Goal: Book appointment/travel/reservation

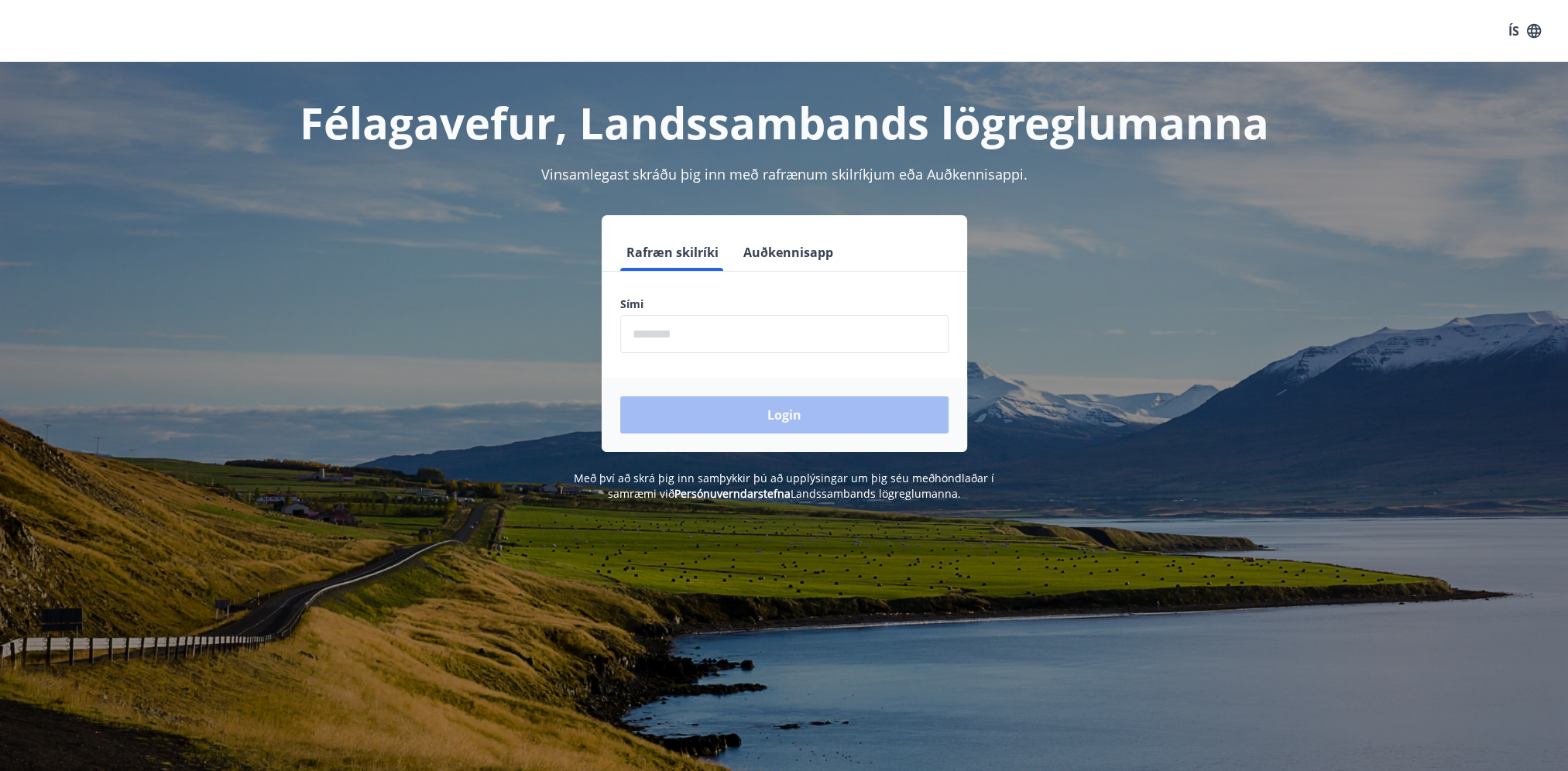
click at [665, 337] on input "phone" at bounding box center [784, 334] width 328 height 38
type input "********"
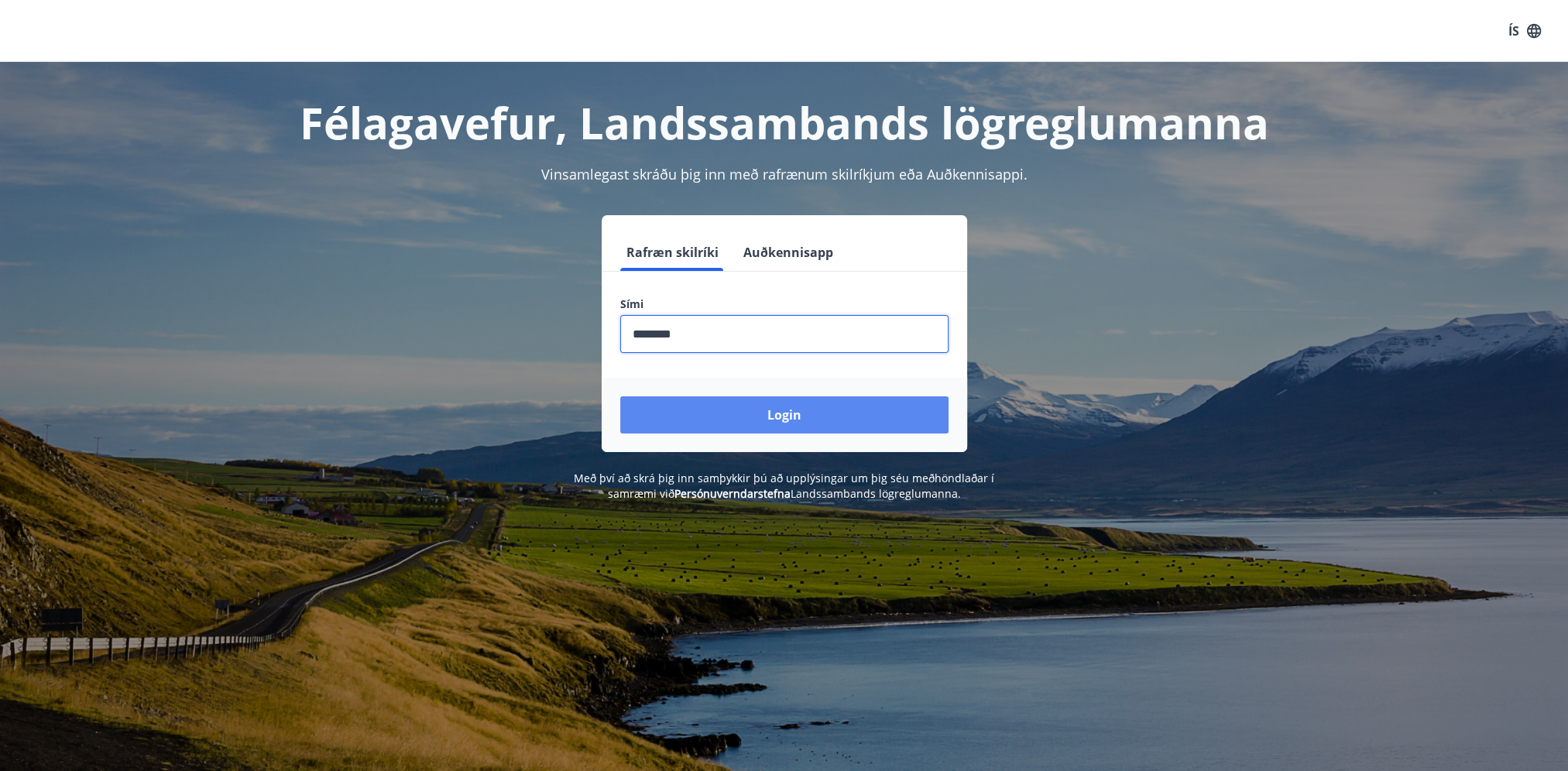
click at [679, 401] on button "Login" at bounding box center [784, 415] width 328 height 37
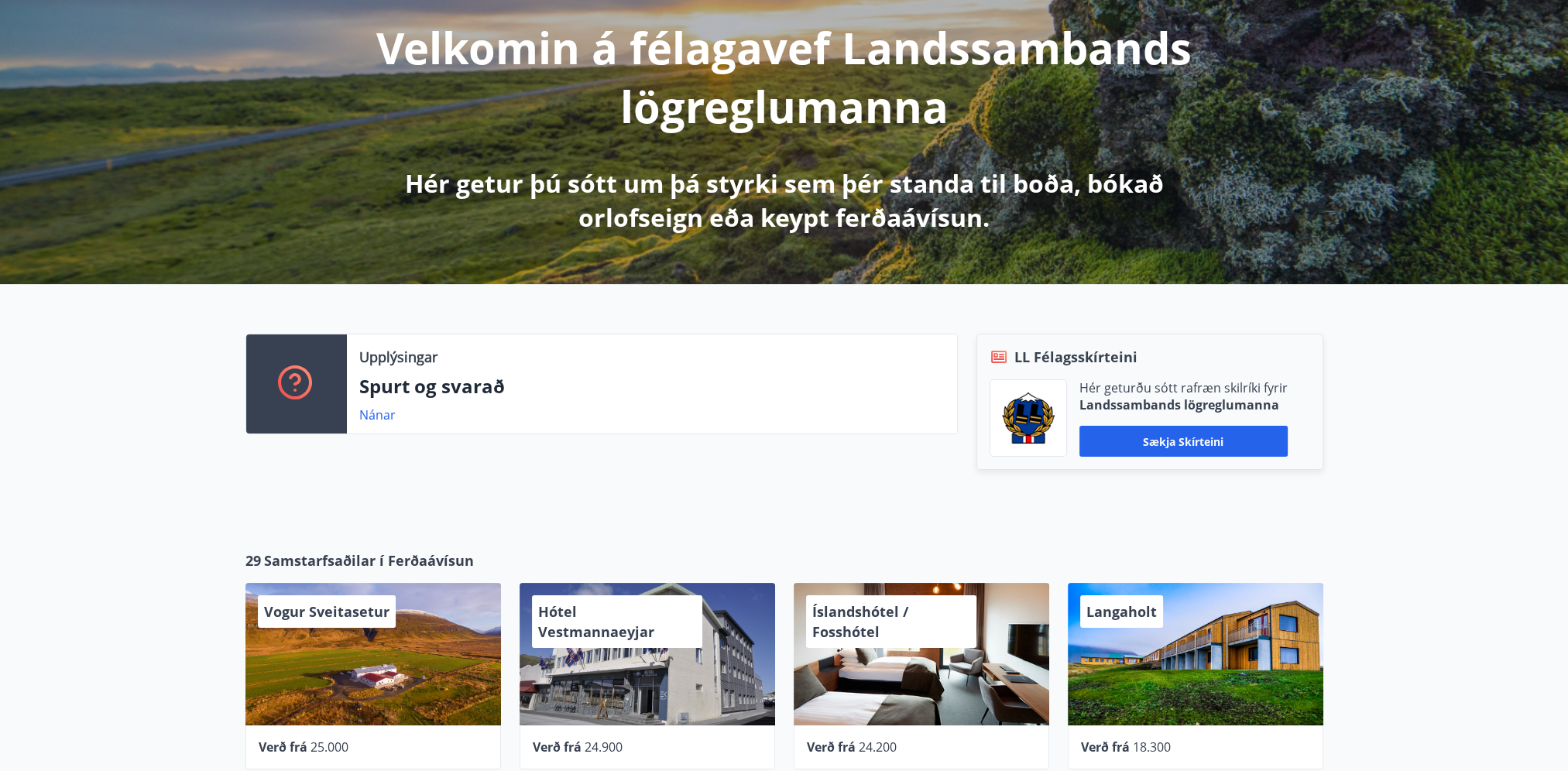
scroll to position [232, 0]
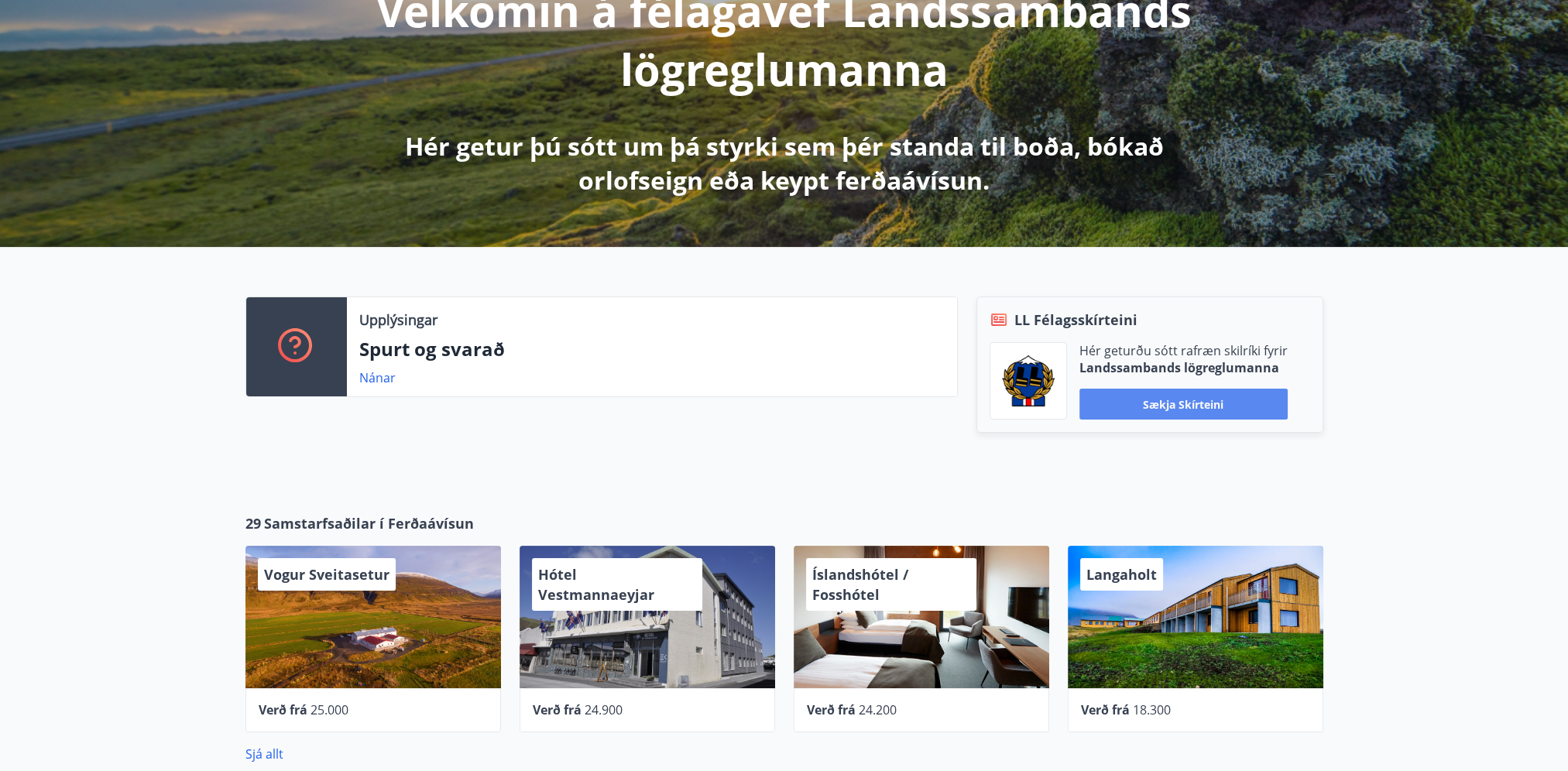
click at [1224, 393] on button "Sækja skírteini" at bounding box center [1184, 404] width 208 height 31
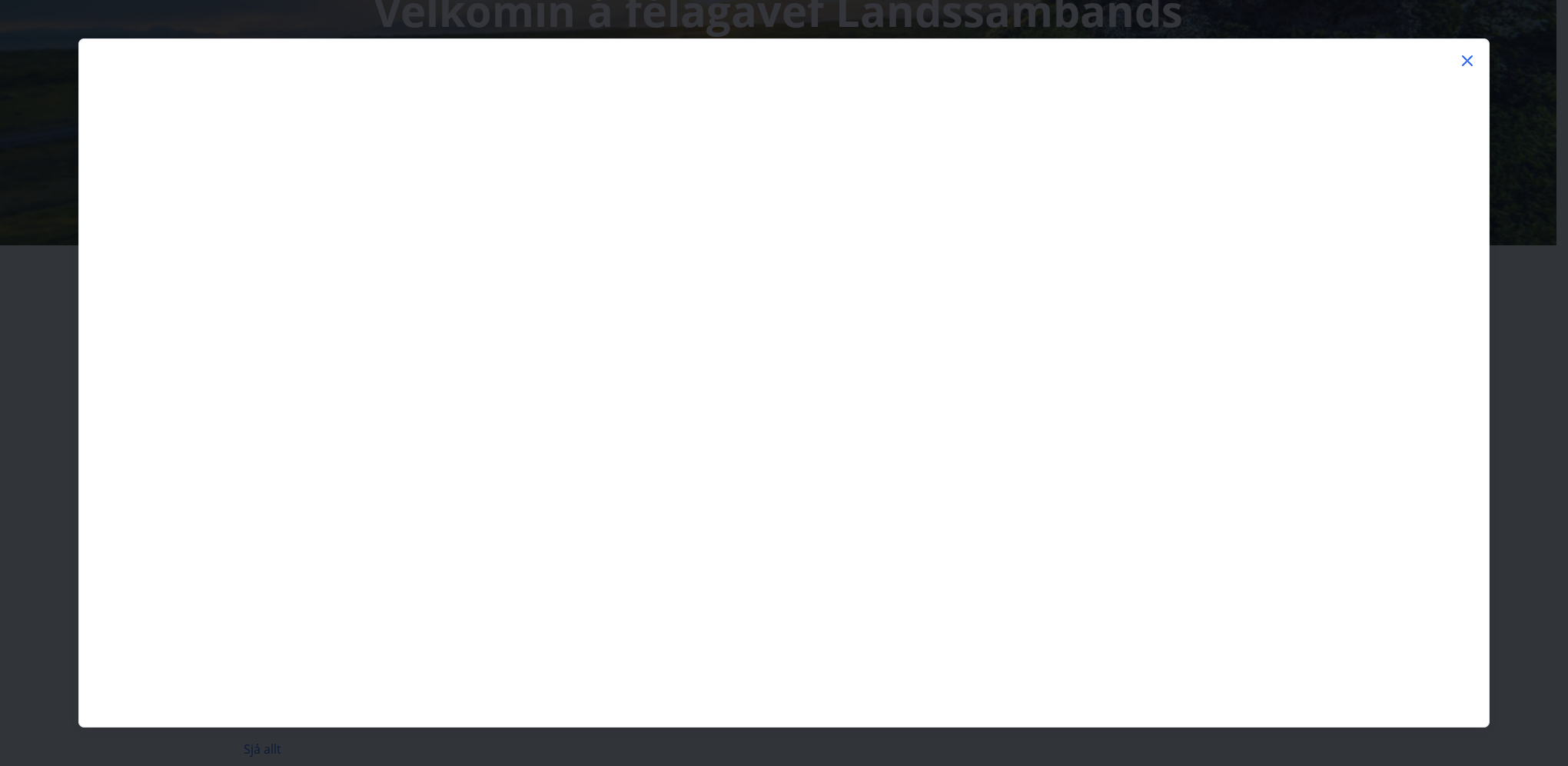
click at [1472, 59] on icon at bounding box center [1467, 60] width 18 height 18
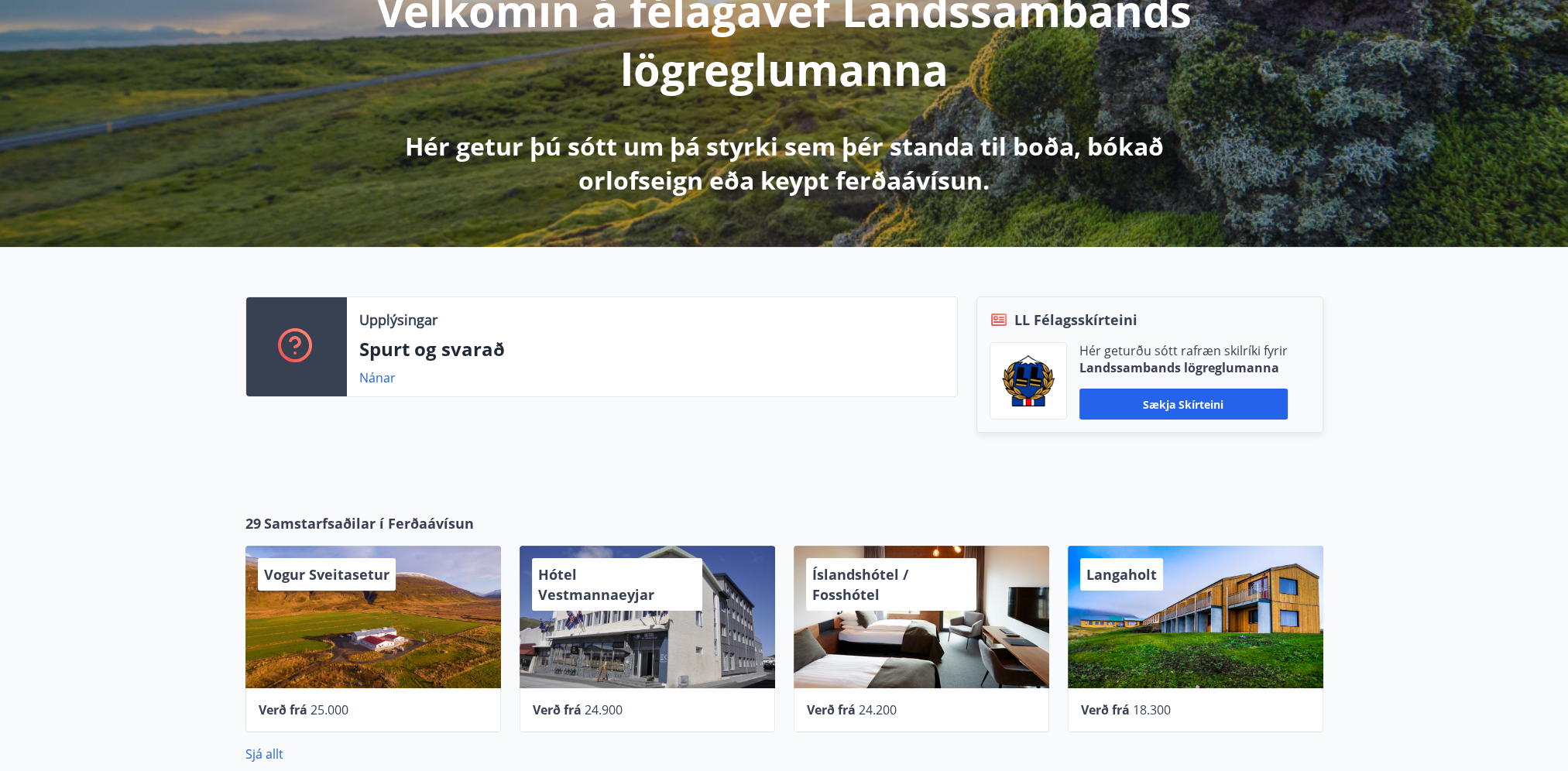
click at [535, 474] on div "Upplýsingar Spurt og svarað Nánar LL Félagsskírteini Hér geturðu sótt rafræn sk…" at bounding box center [784, 368] width 1568 height 241
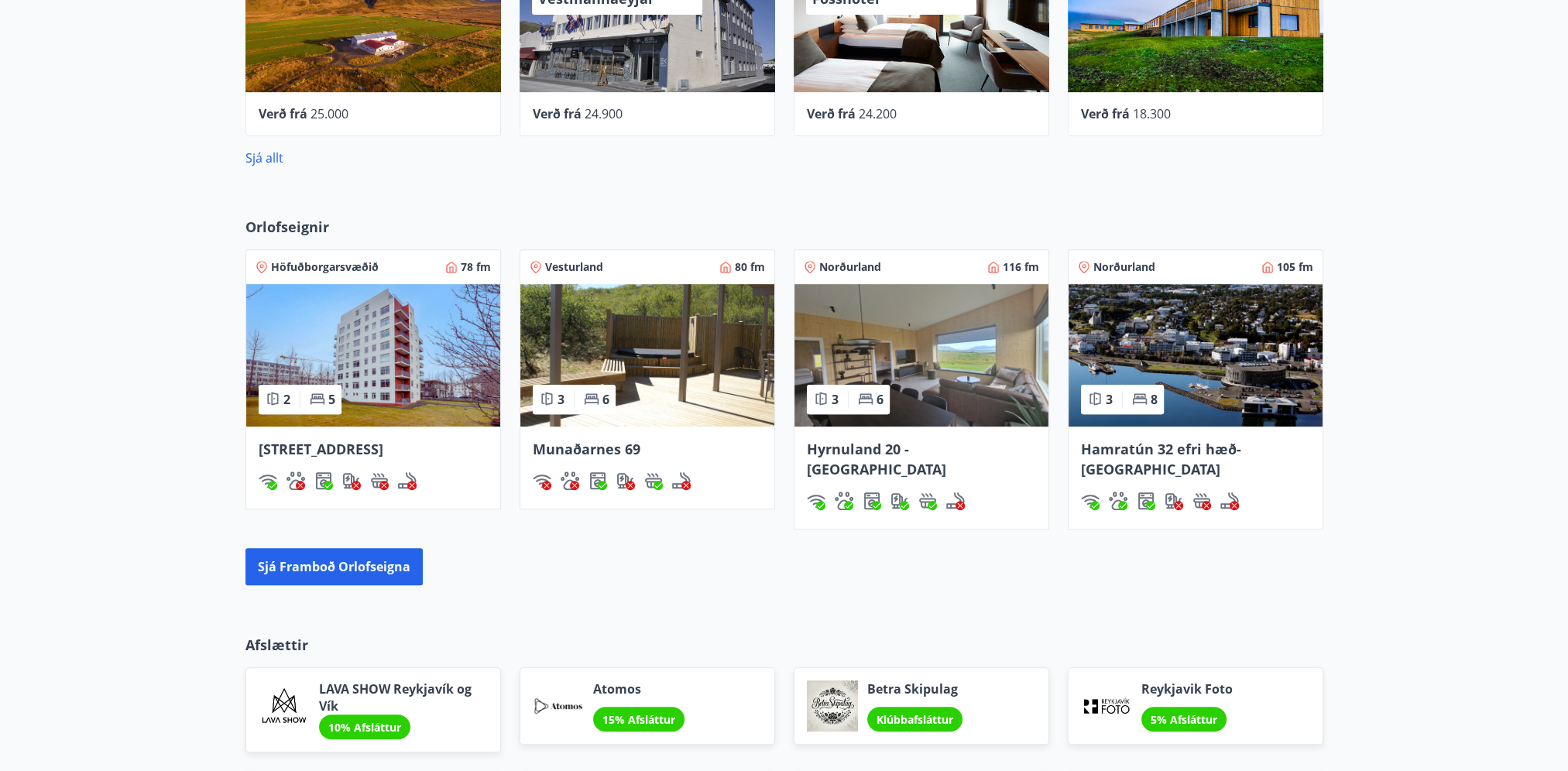
scroll to position [929, 0]
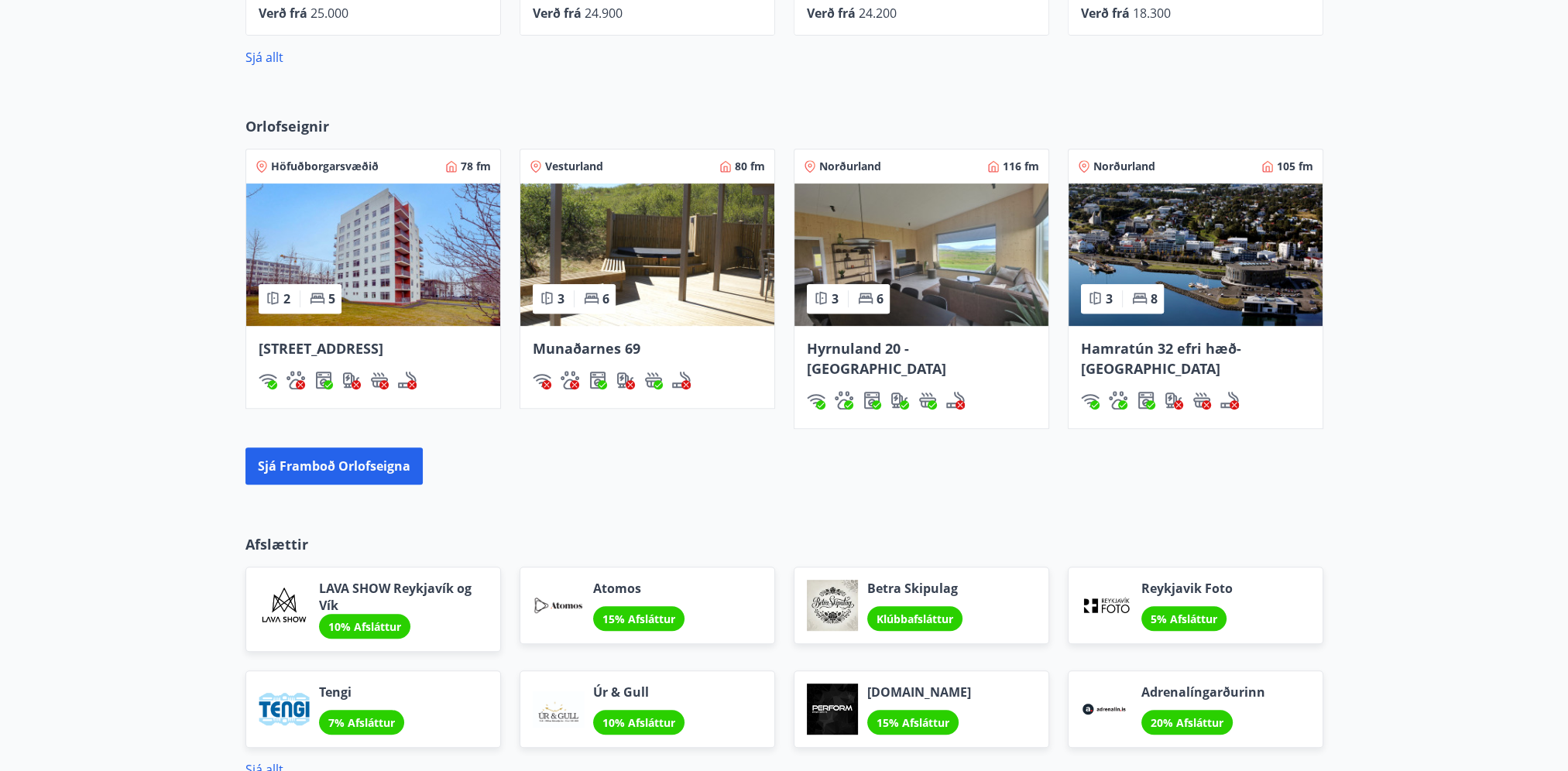
click at [853, 474] on div "Orlofseignir Höfuðborgarsvæðið 78 fm 2 5 Hátún 4, [GEOGRAPHIC_DATA] Vesturland …" at bounding box center [784, 300] width 1568 height 418
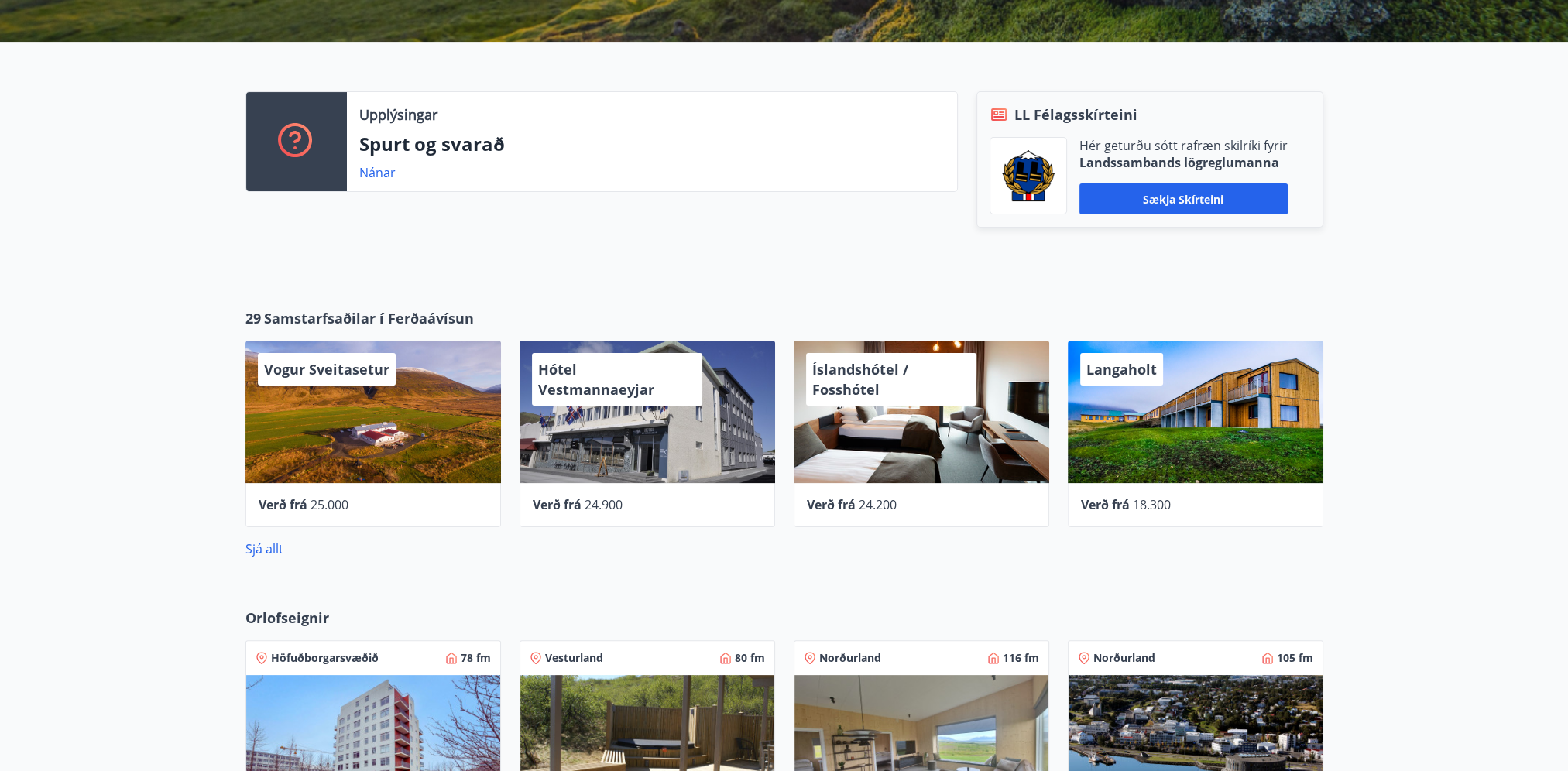
scroll to position [0, 0]
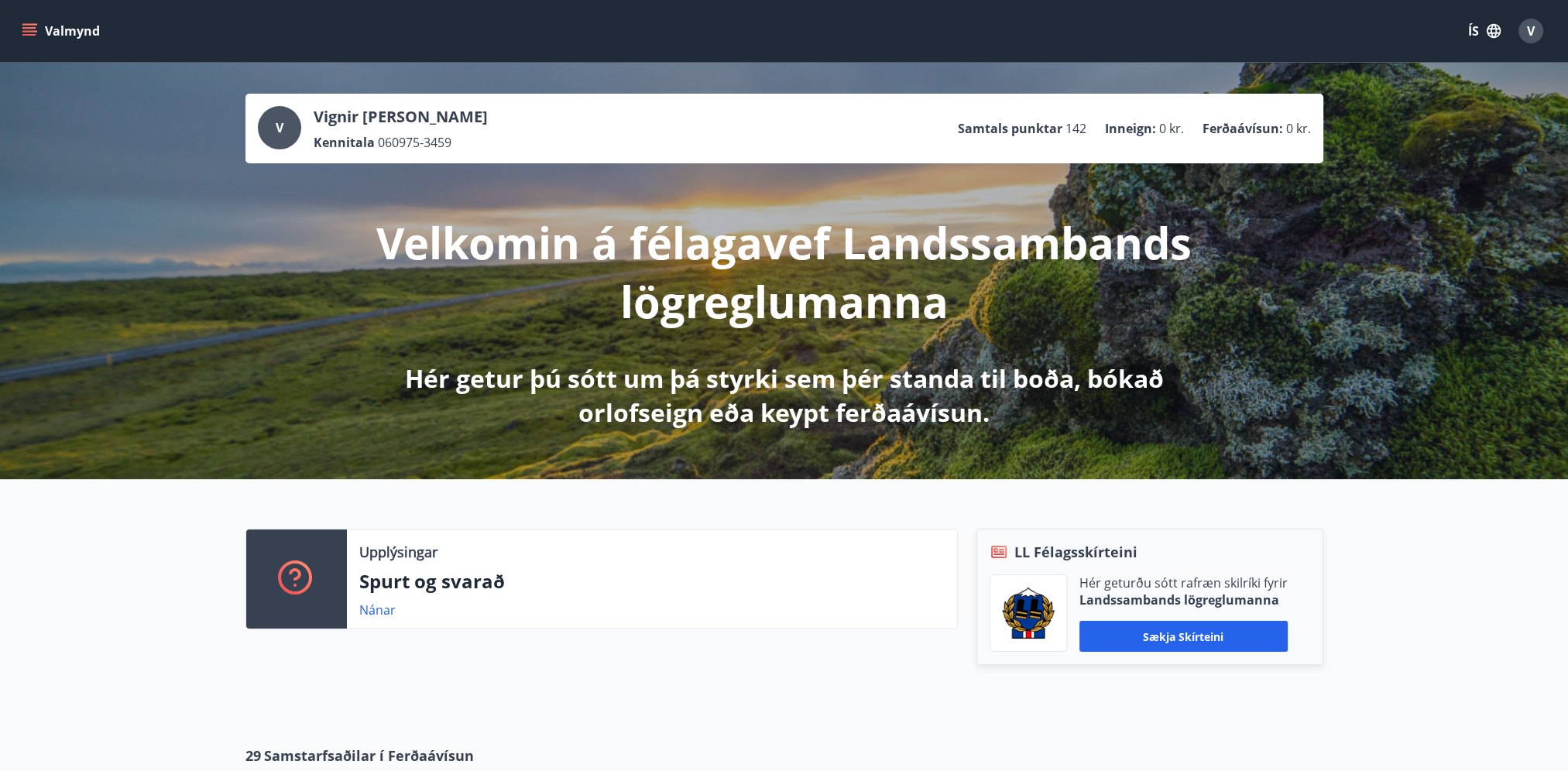
click at [32, 25] on icon "menu" at bounding box center [30, 31] width 16 height 16
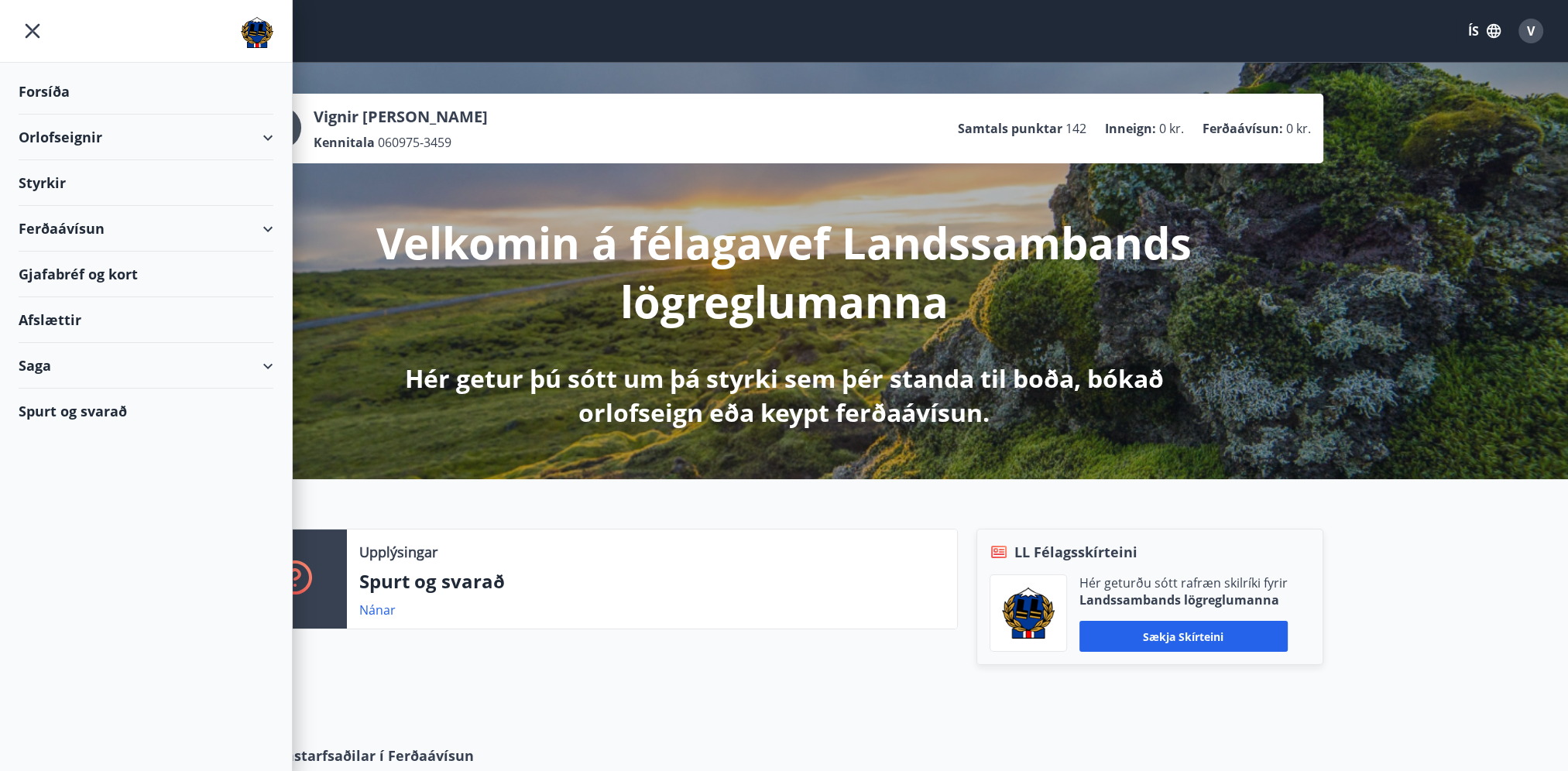
click at [266, 138] on div "Orlofseignir" at bounding box center [146, 137] width 255 height 46
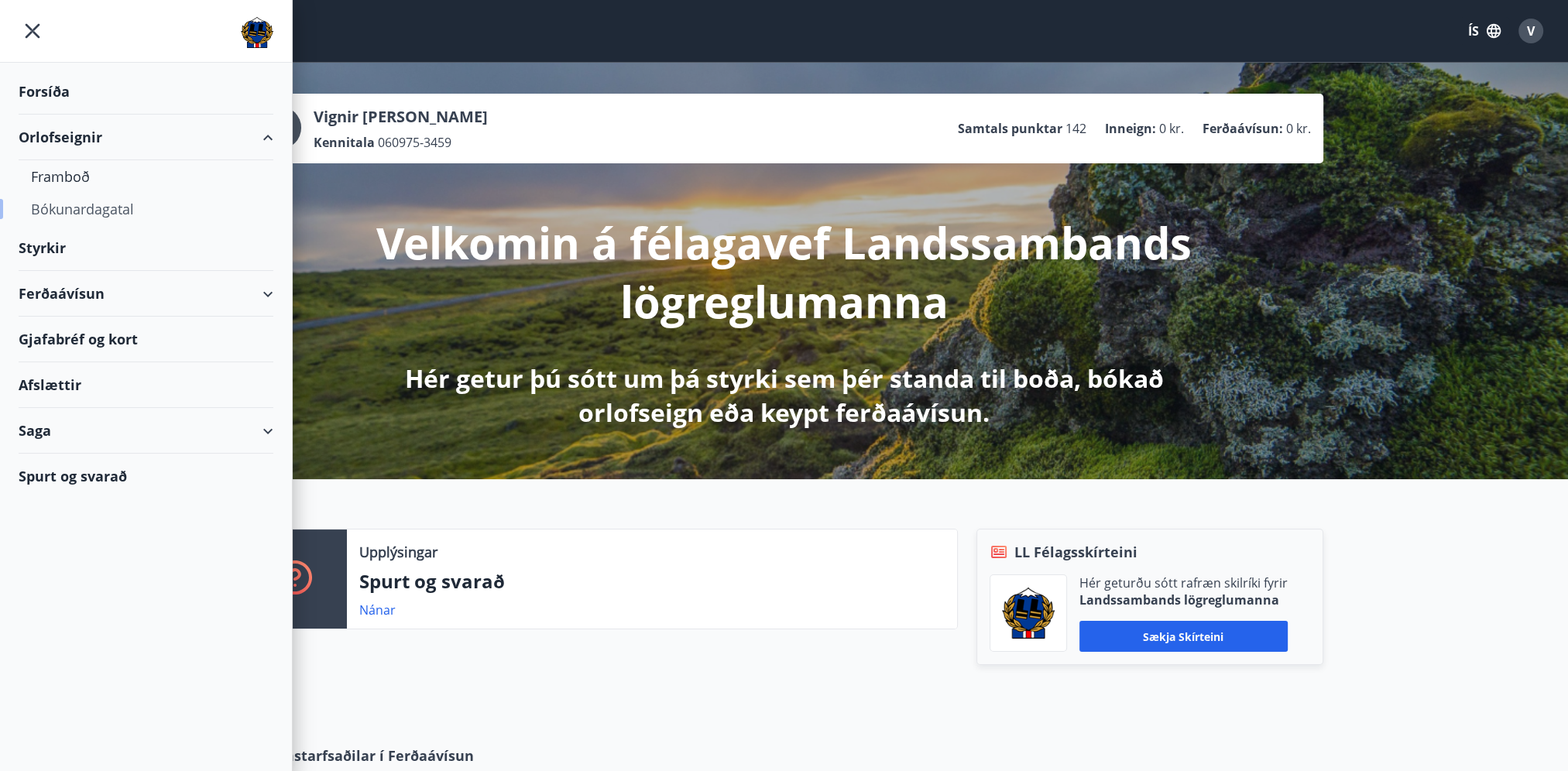
click at [80, 217] on div "Bókunardagatal" at bounding box center [146, 208] width 230 height 32
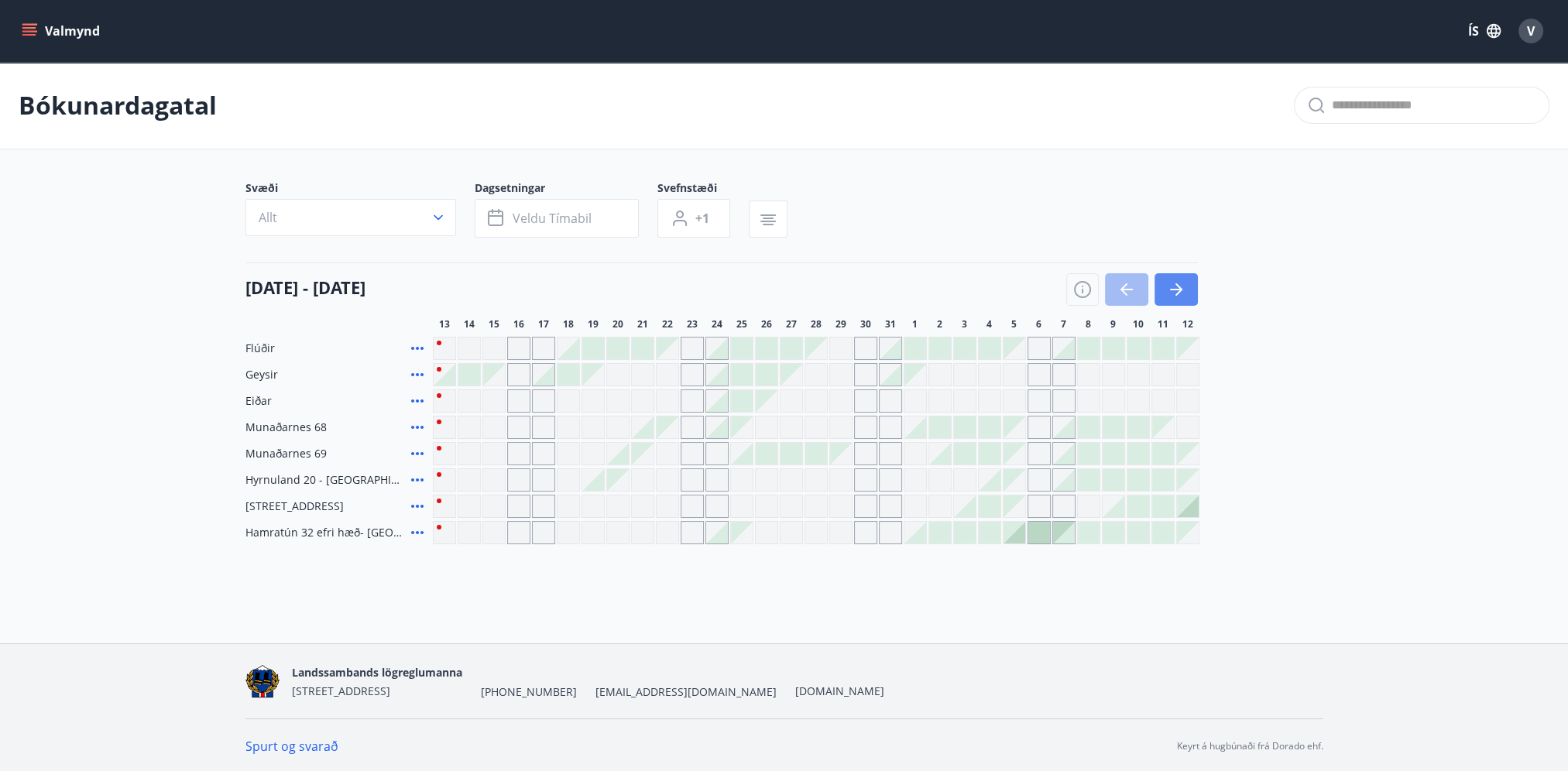
click at [1184, 291] on button "button" at bounding box center [1176, 289] width 43 height 32
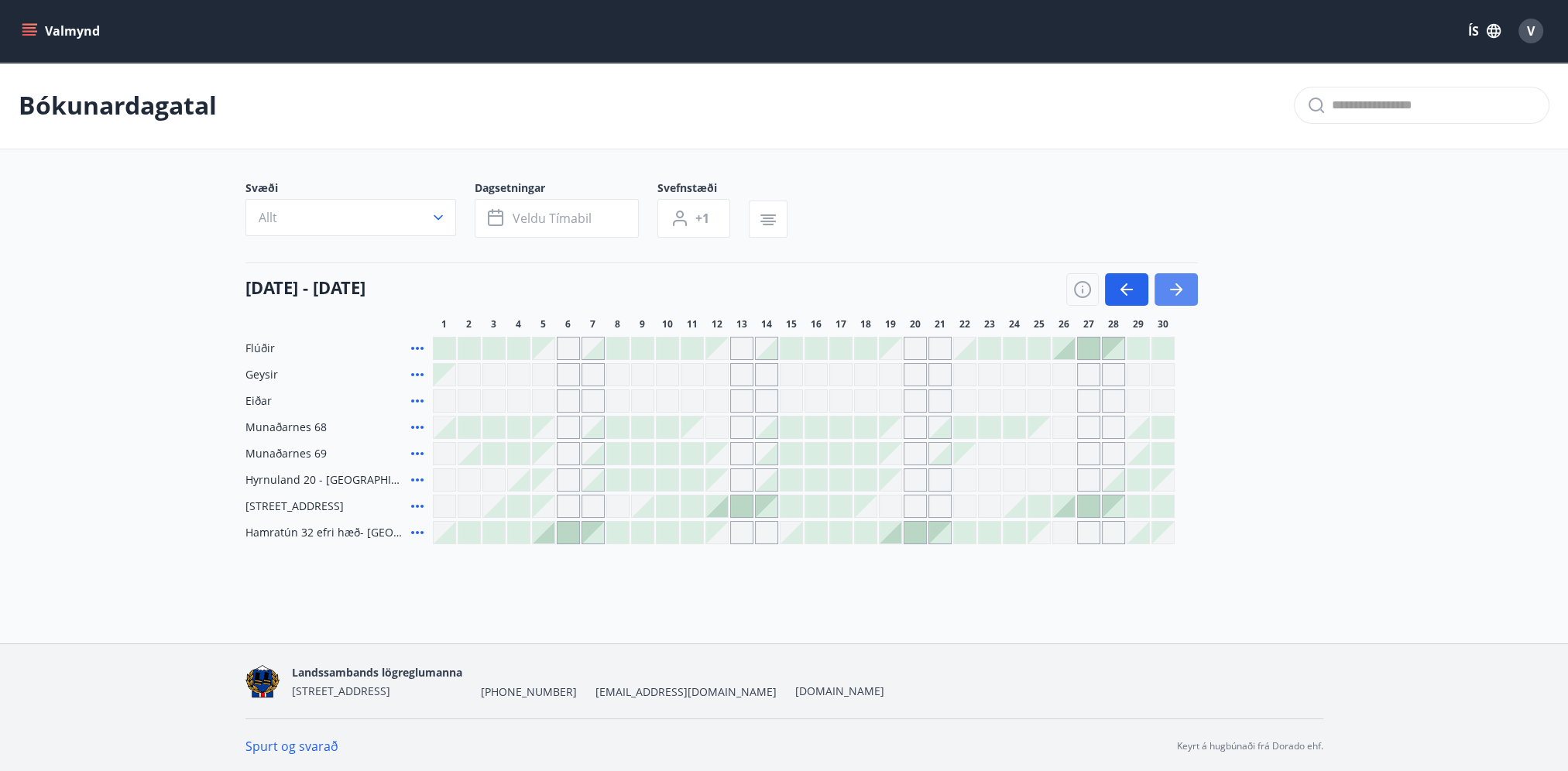
click at [1184, 291] on button "button" at bounding box center [1176, 289] width 43 height 32
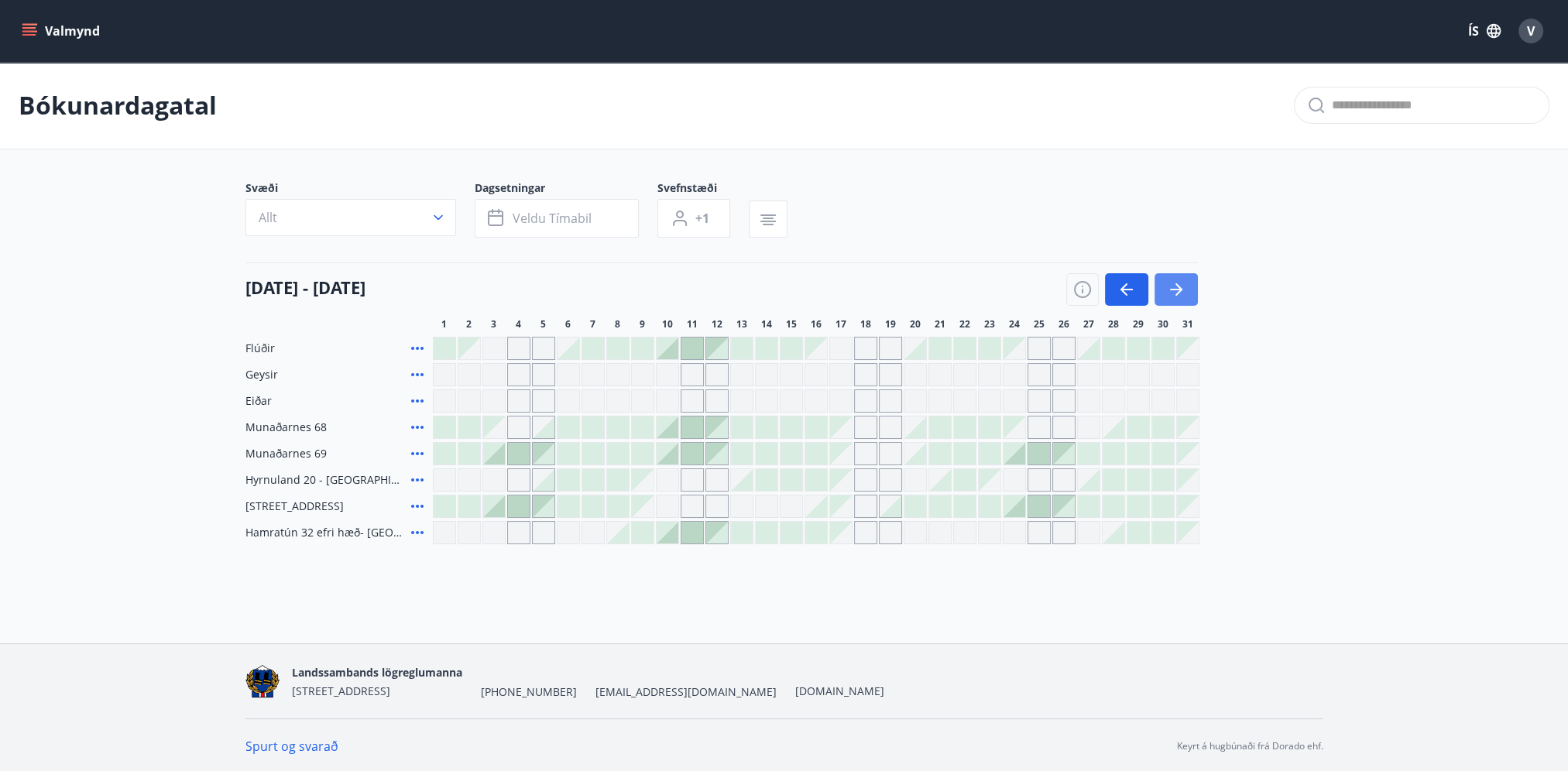
click at [1175, 285] on icon "button" at bounding box center [1176, 289] width 18 height 18
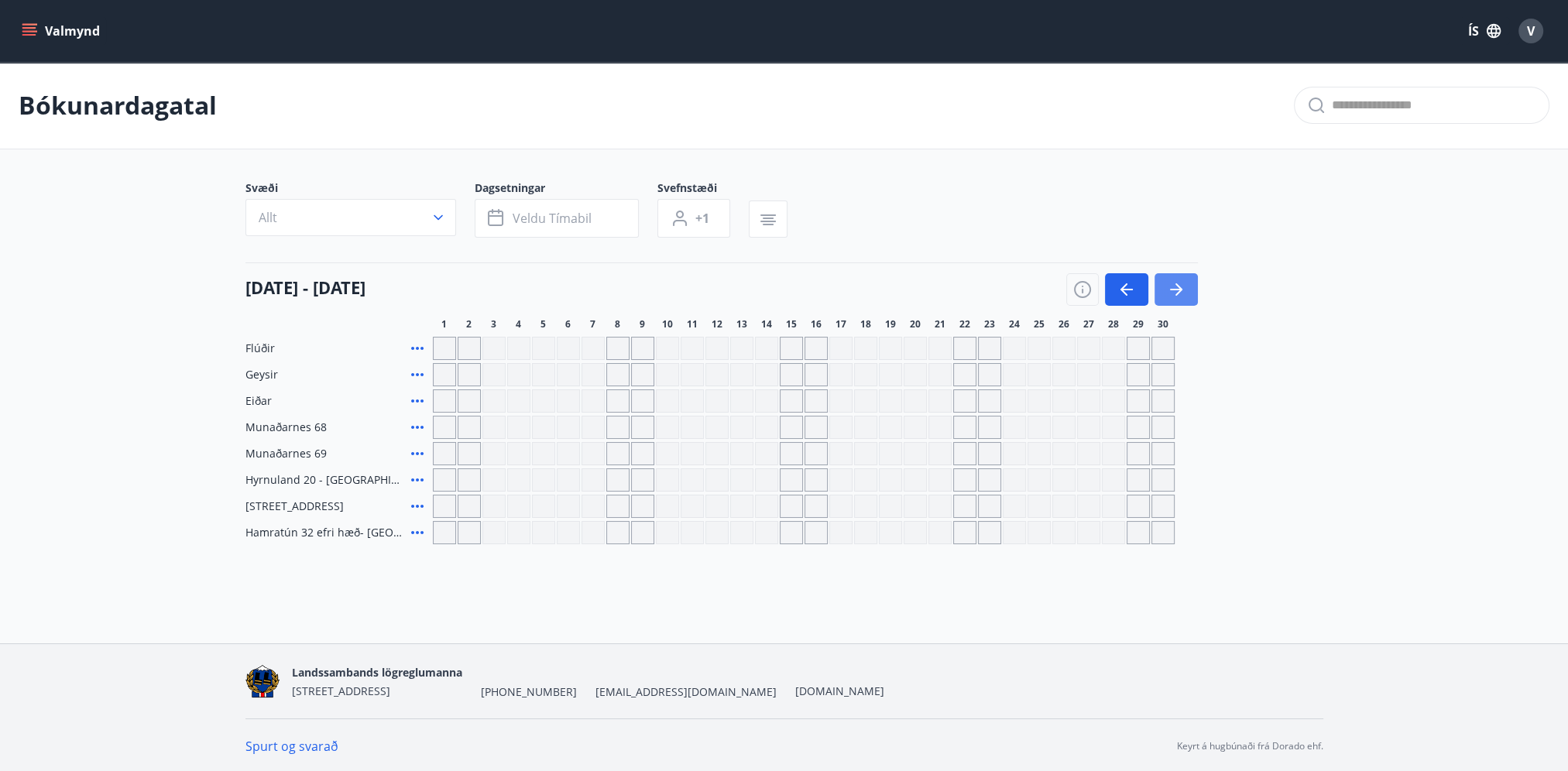
click at [1175, 285] on icon "button" at bounding box center [1176, 289] width 18 height 18
click at [1113, 290] on button "button" at bounding box center [1126, 289] width 43 height 32
click at [522, 418] on div "Gráir dagar eru ekki bókanlegir" at bounding box center [518, 427] width 23 height 23
click at [466, 436] on div "Gráir dagar eru ekki bókanlegir" at bounding box center [469, 427] width 23 height 23
drag, startPoint x: 683, startPoint y: 277, endPoint x: 685, endPoint y: 262, distance: 15.1
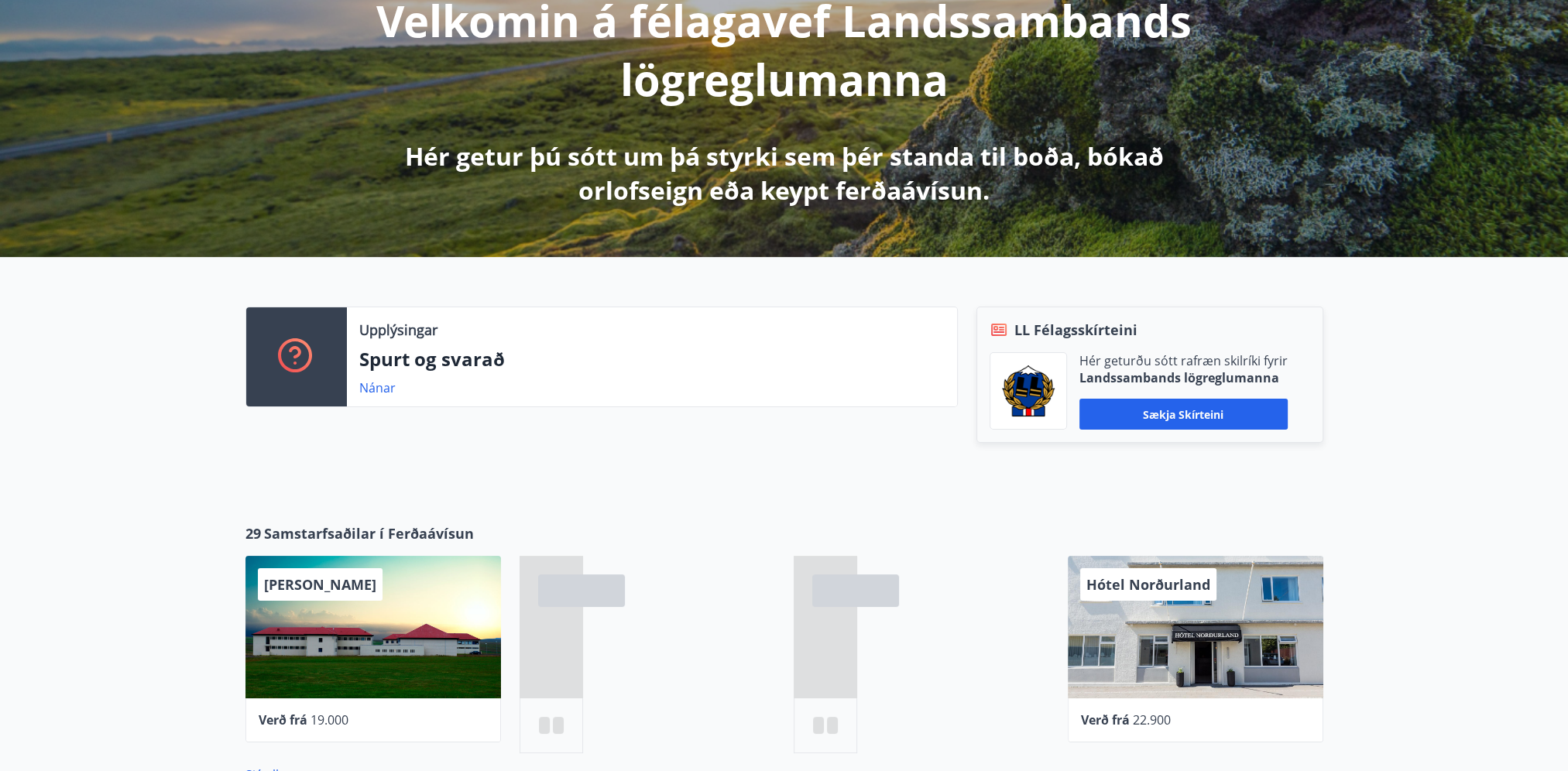
scroll to position [310, 0]
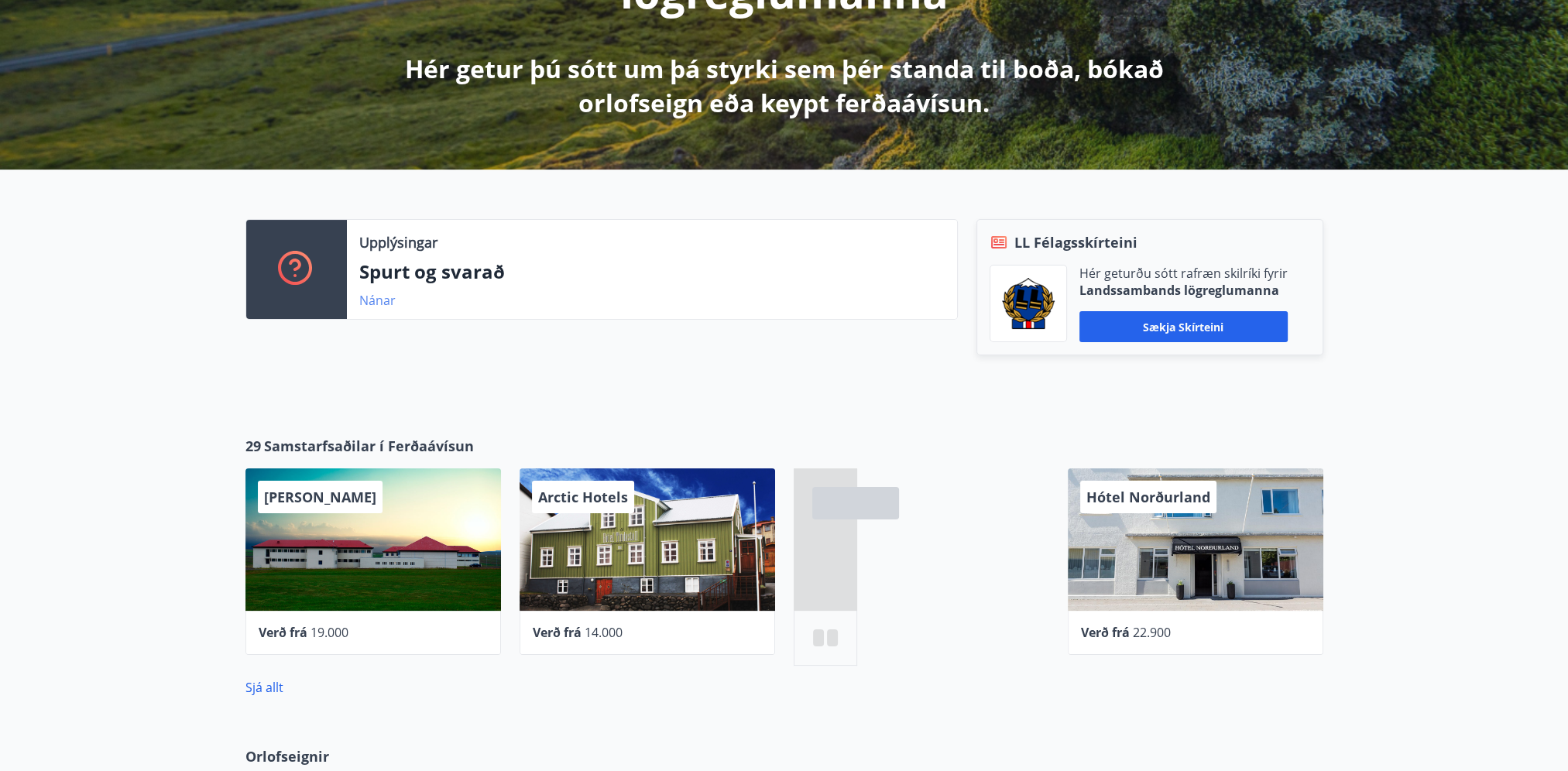
click at [375, 303] on link "Nánar" at bounding box center [377, 300] width 36 height 17
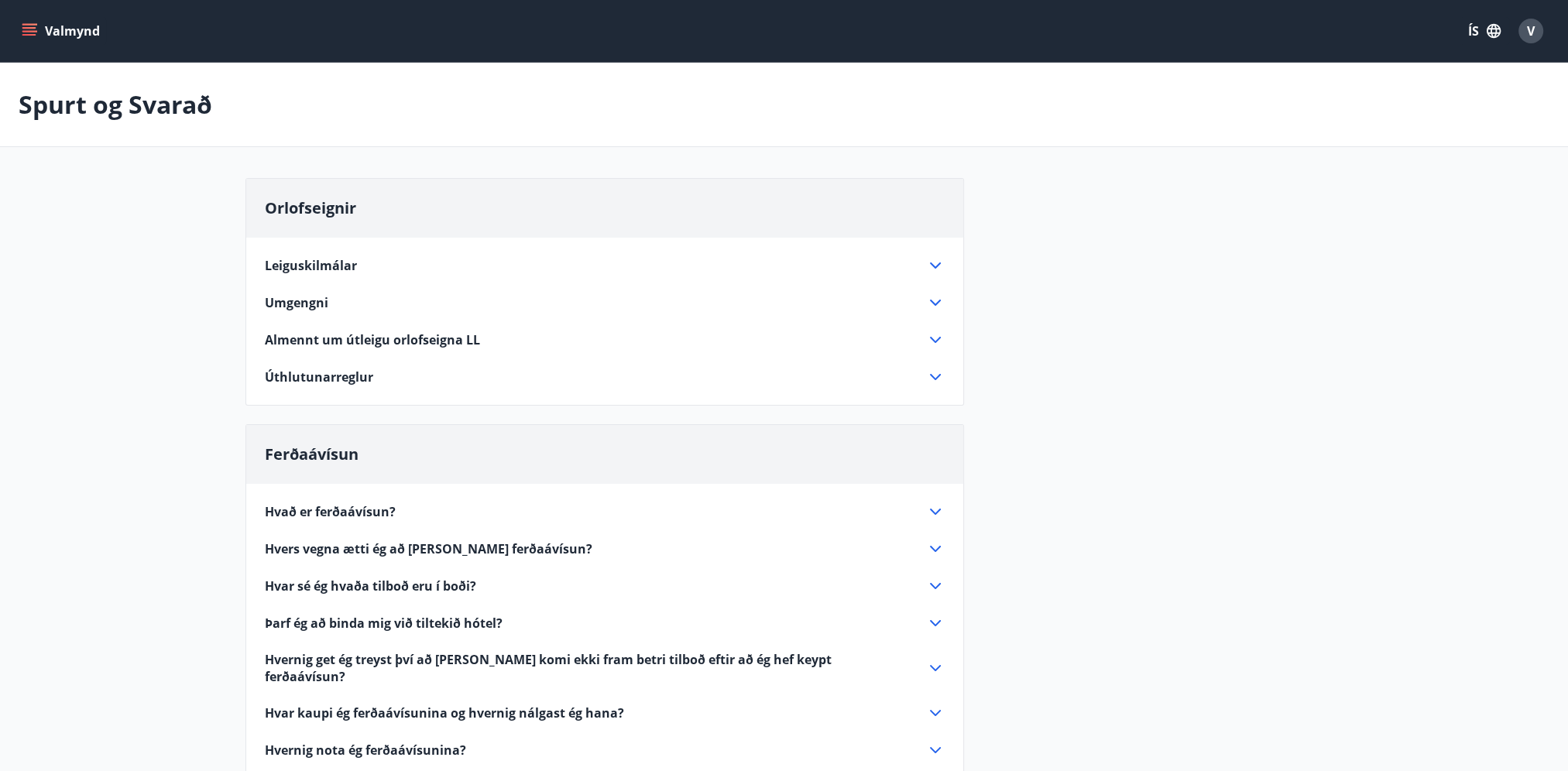
click at [939, 337] on icon at bounding box center [935, 339] width 10 height 6
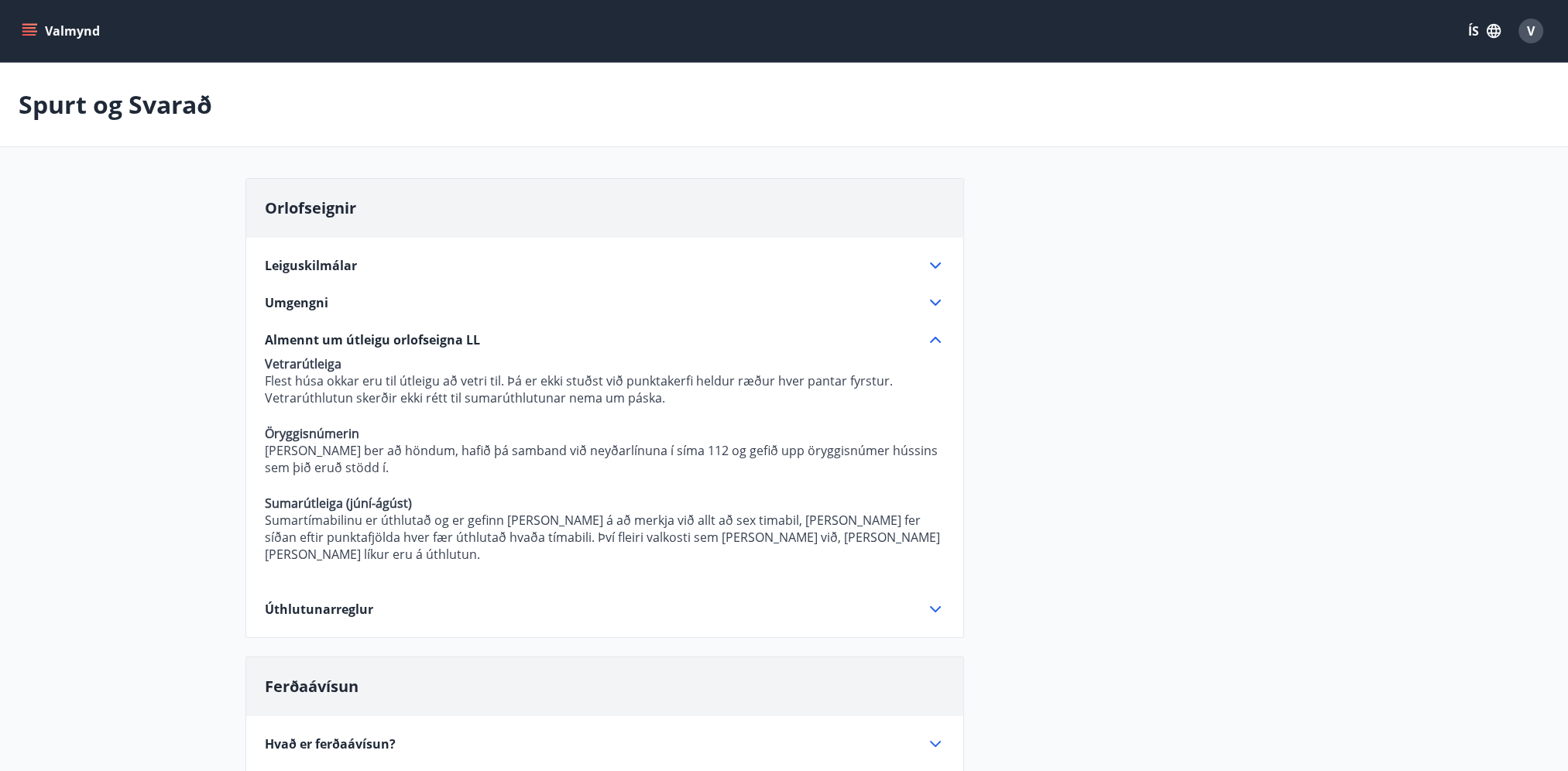
click at [935, 600] on icon at bounding box center [935, 609] width 18 height 18
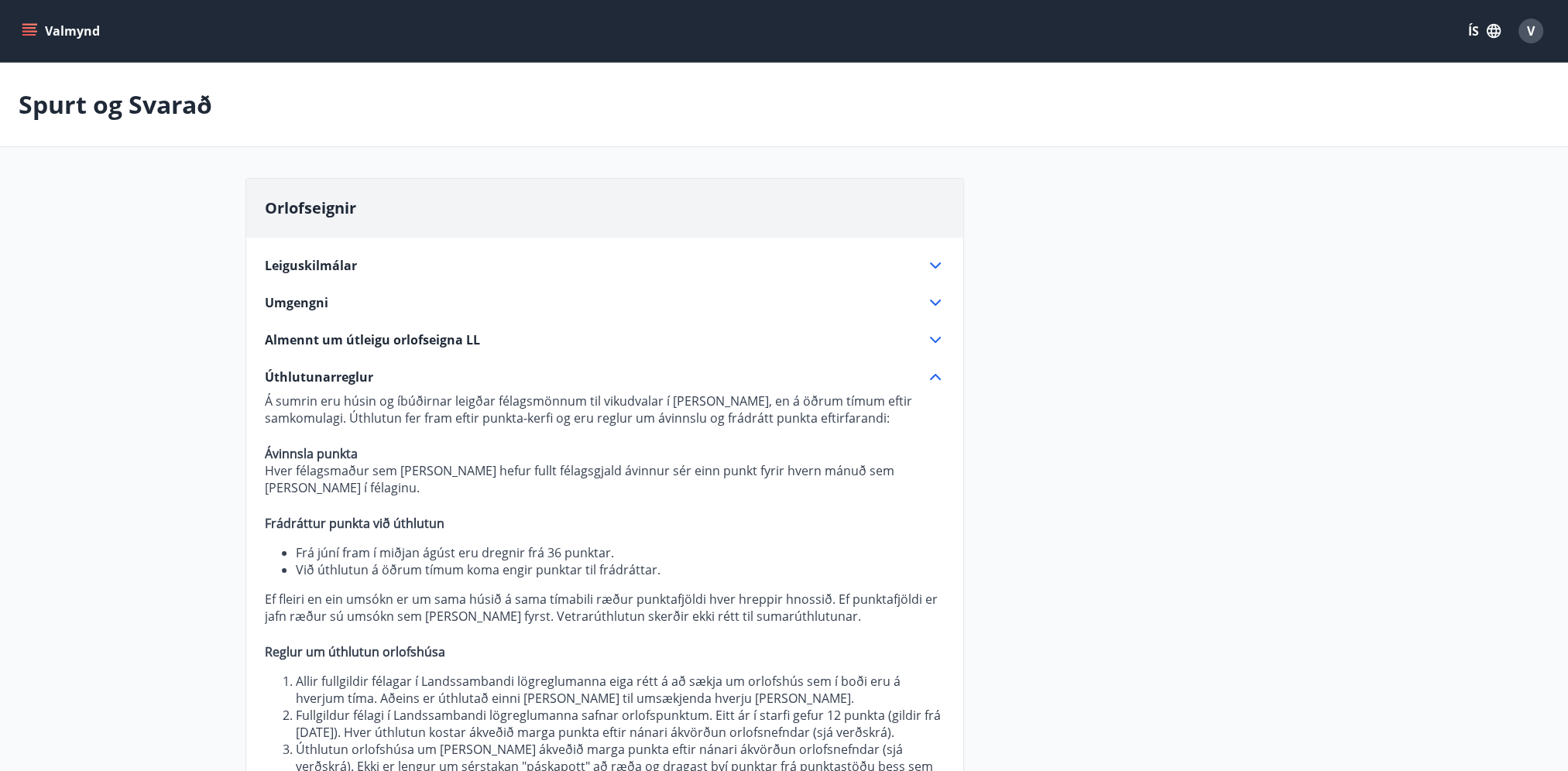
click at [935, 338] on icon at bounding box center [935, 339] width 18 height 18
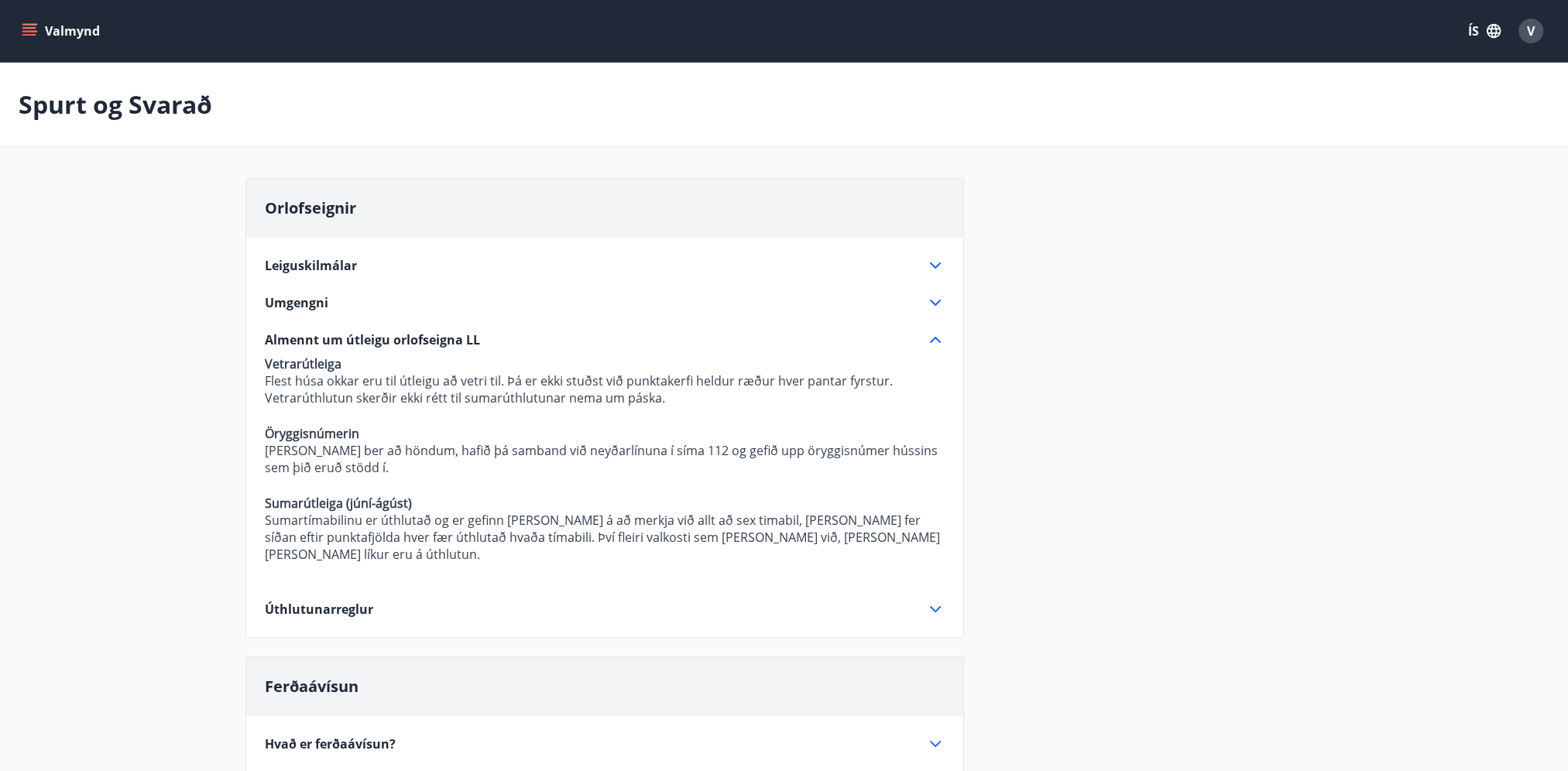
click at [935, 338] on icon at bounding box center [935, 339] width 18 height 18
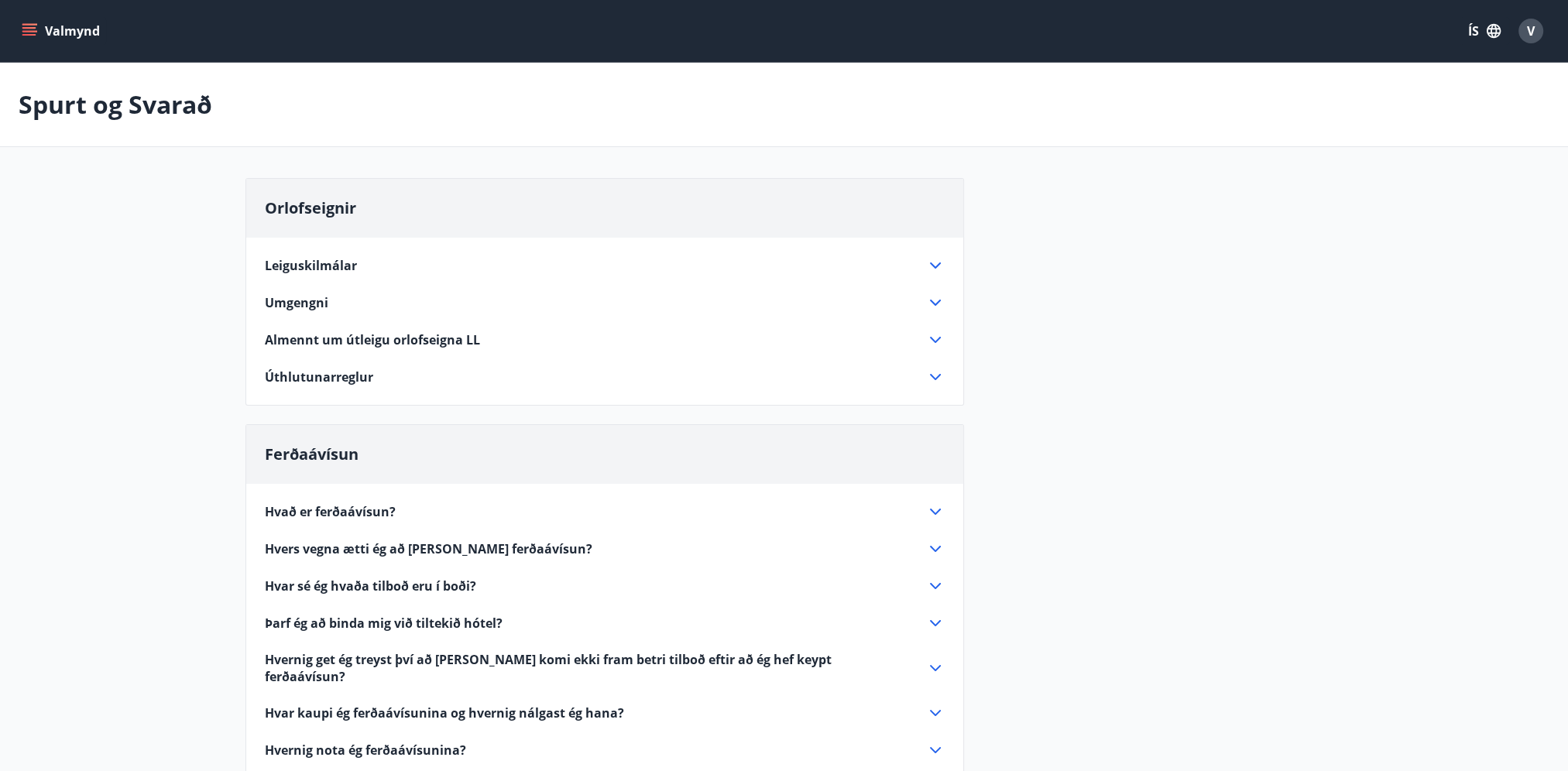
click at [935, 295] on icon at bounding box center [935, 302] width 18 height 18
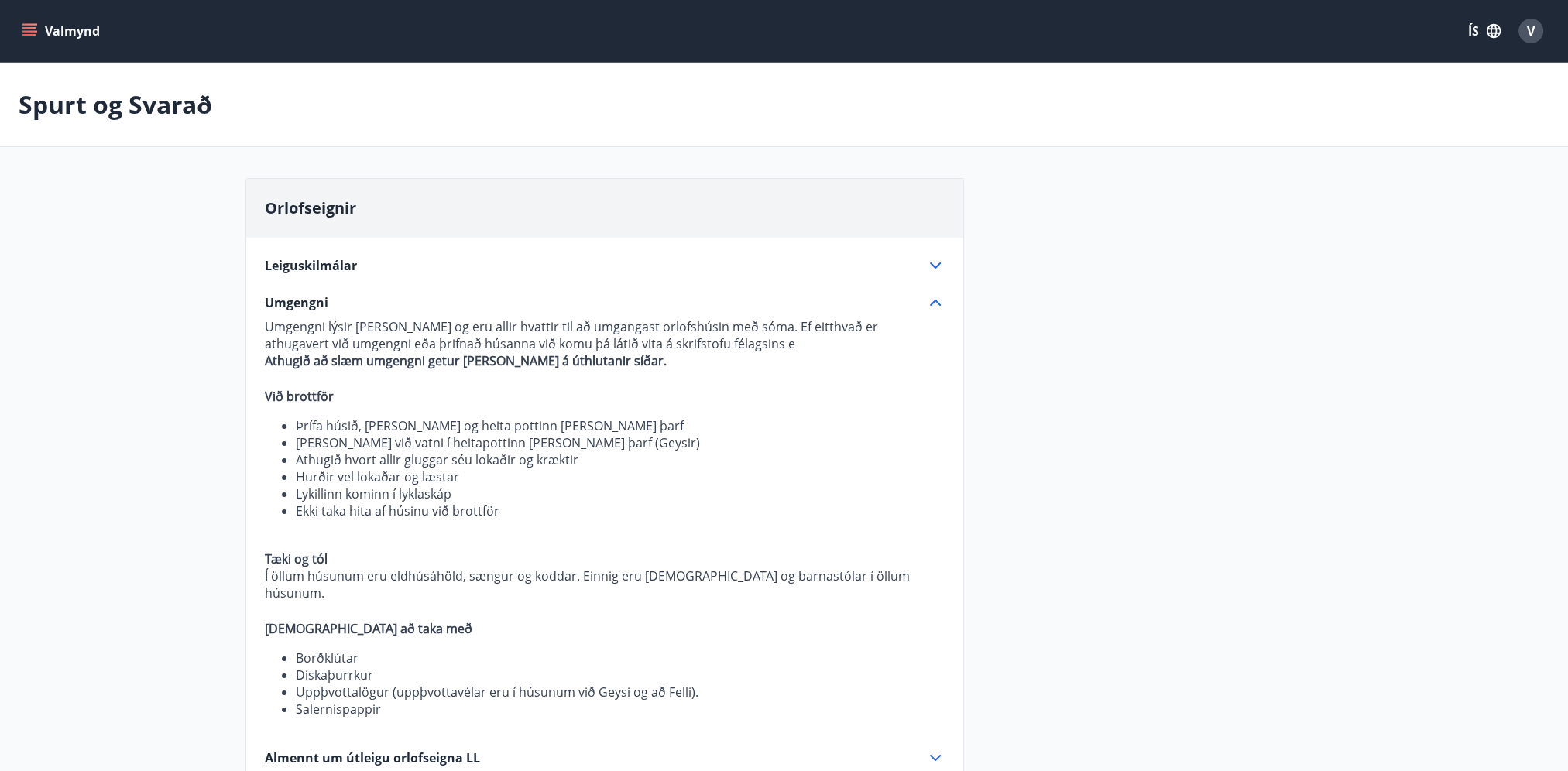
click at [935, 295] on icon at bounding box center [935, 302] width 18 height 18
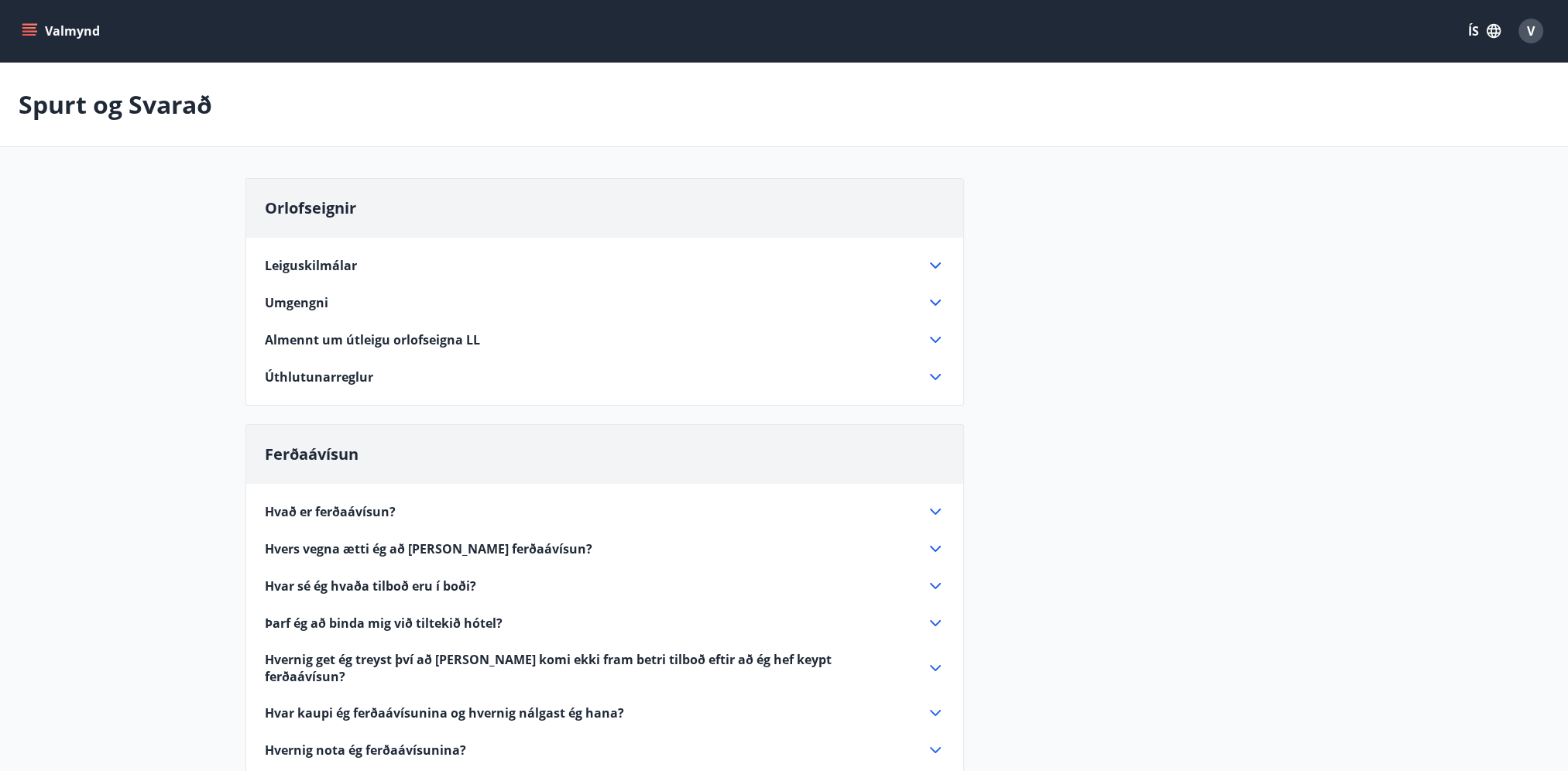
scroll to position [310, 0]
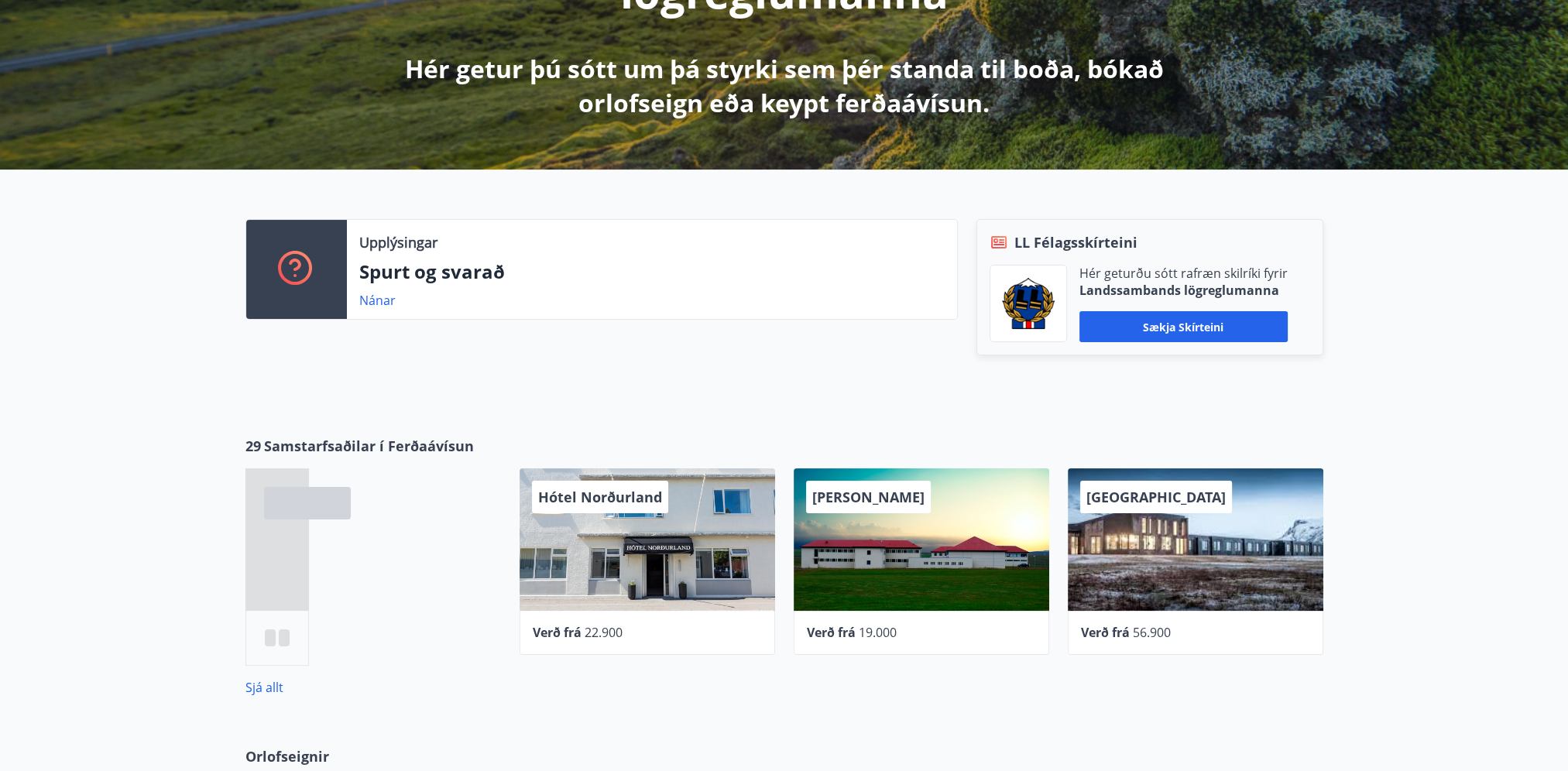
click at [892, 380] on div "Upplýsingar Spurt og svarað Nánar" at bounding box center [592, 303] width 731 height 167
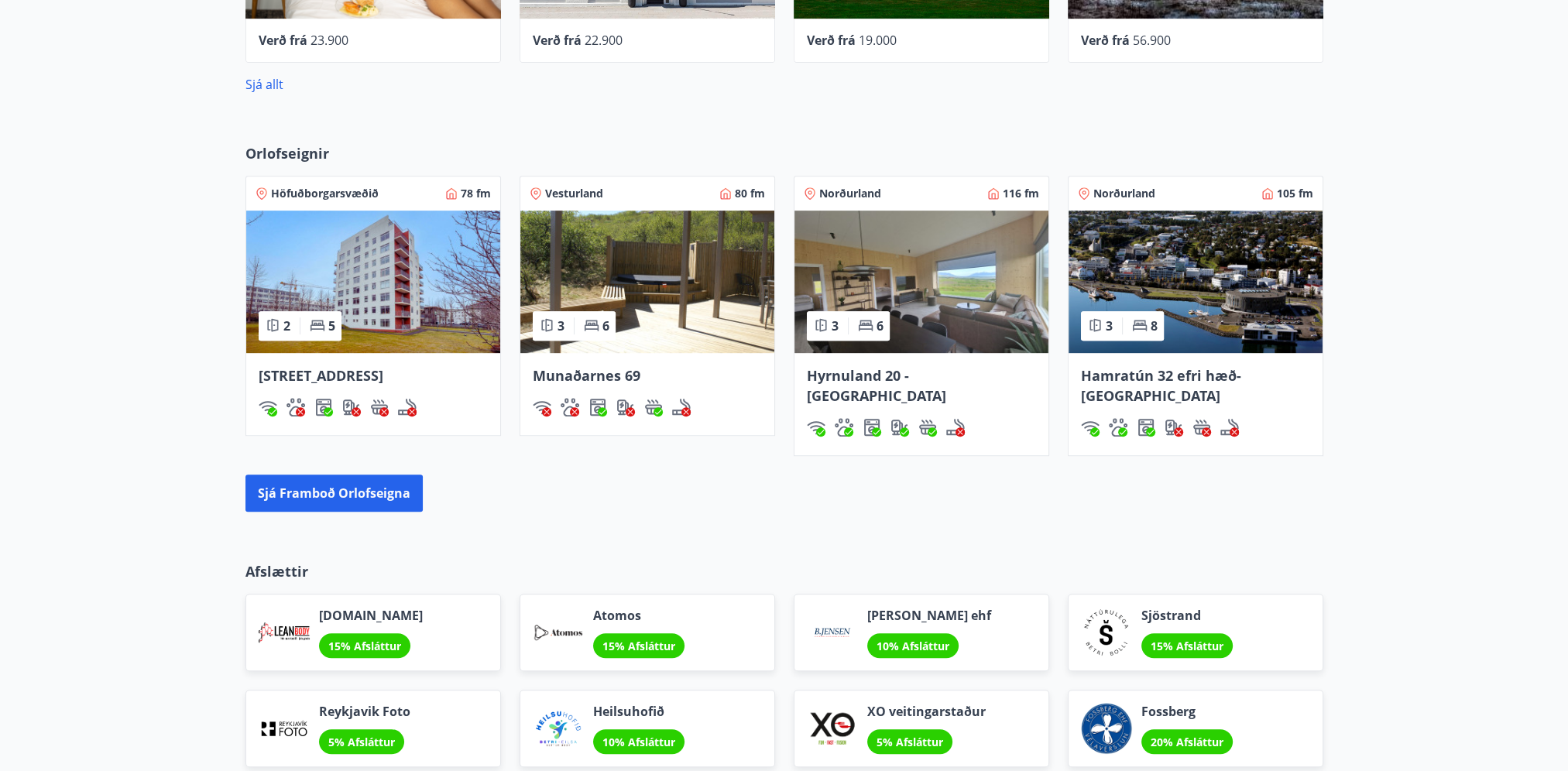
scroll to position [929, 0]
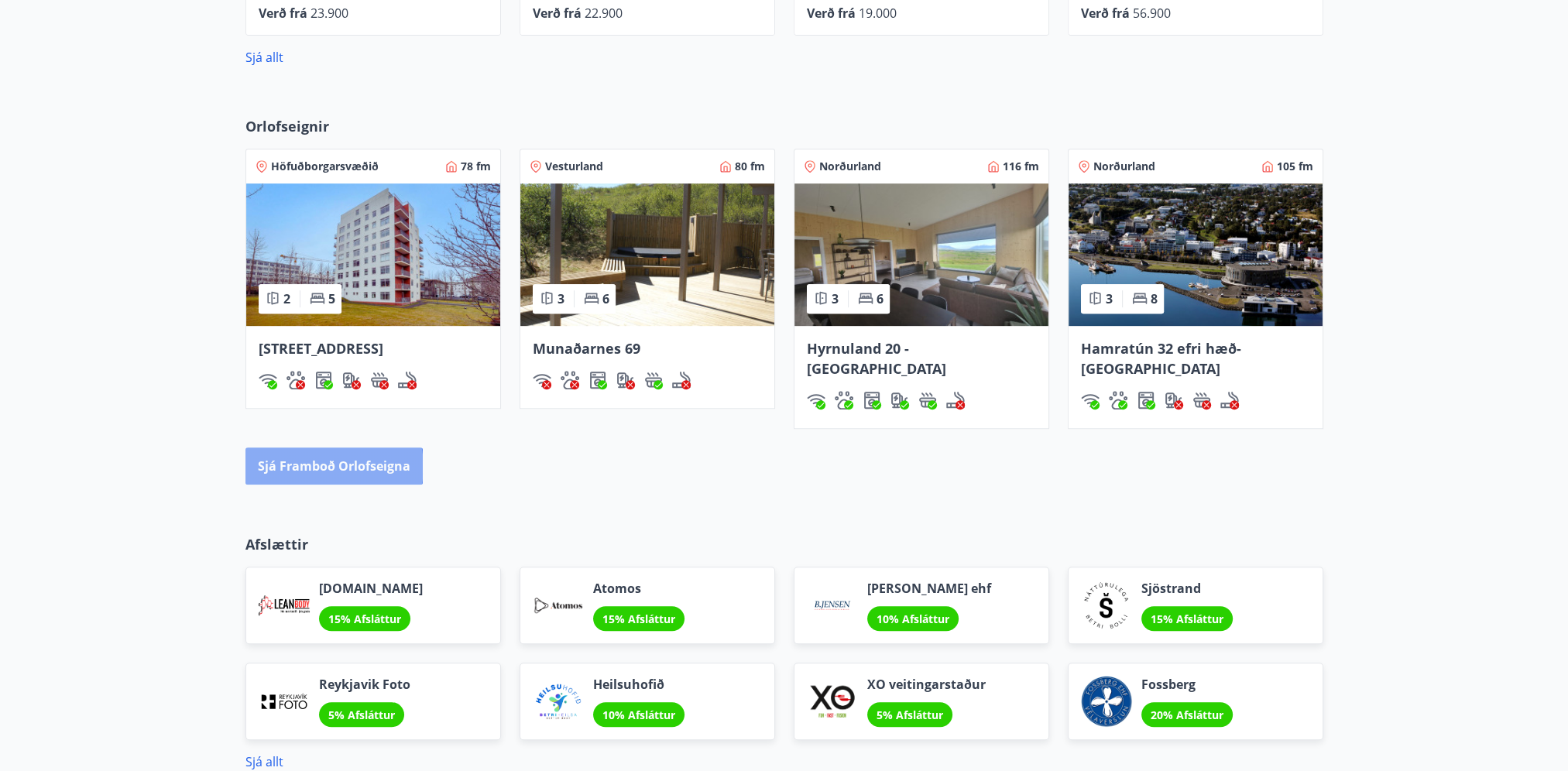
click at [327, 448] on button "Sjá framboð orlofseigna" at bounding box center [334, 466] width 177 height 37
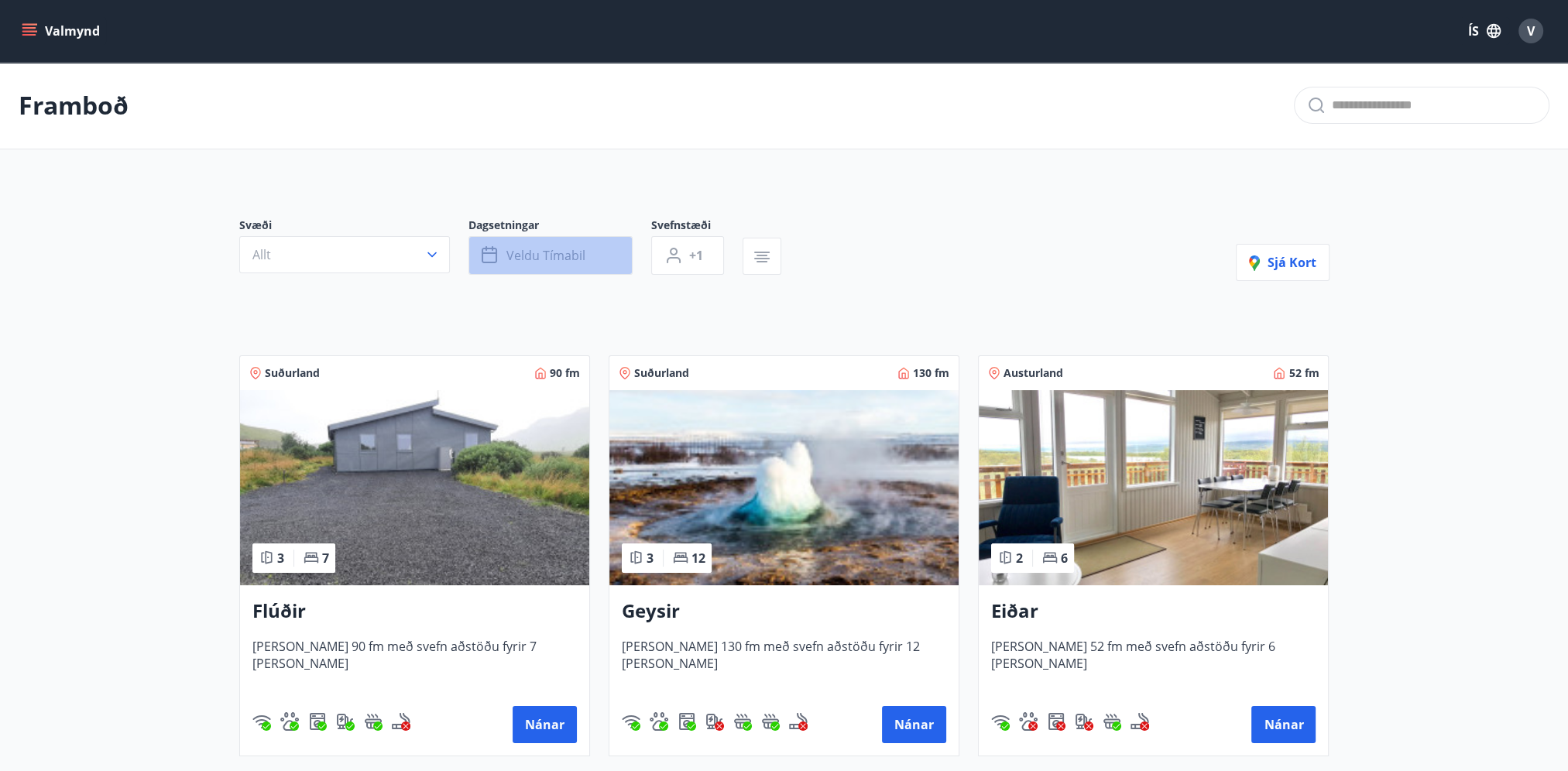
click at [581, 256] on span "Veldu tímabil" at bounding box center [546, 256] width 79 height 17
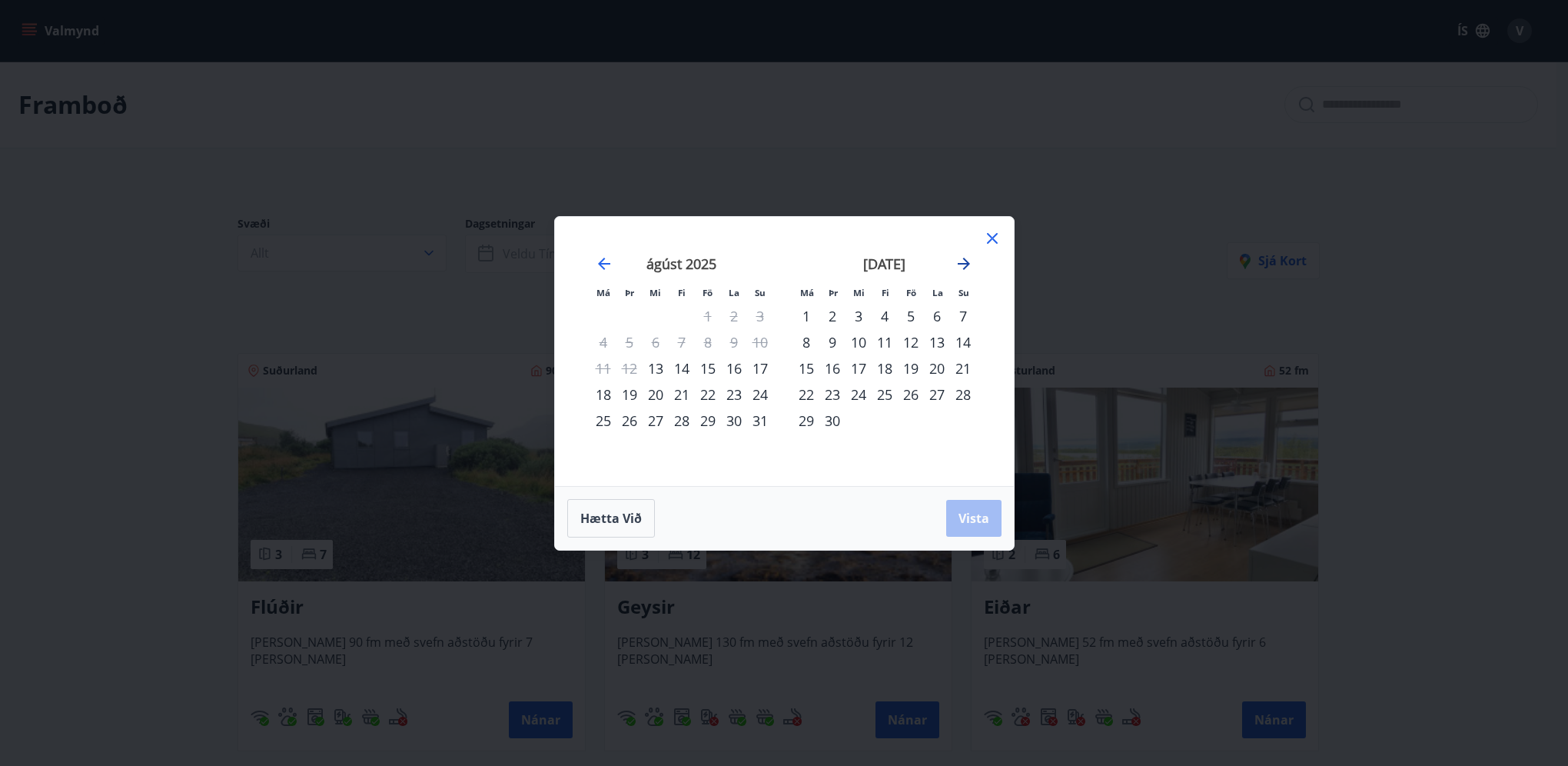
click at [963, 258] on icon "Move forward to switch to the next month." at bounding box center [964, 264] width 12 height 12
click at [887, 339] on div "6" at bounding box center [885, 342] width 26 height 26
click at [982, 518] on span "Vista" at bounding box center [974, 519] width 31 height 17
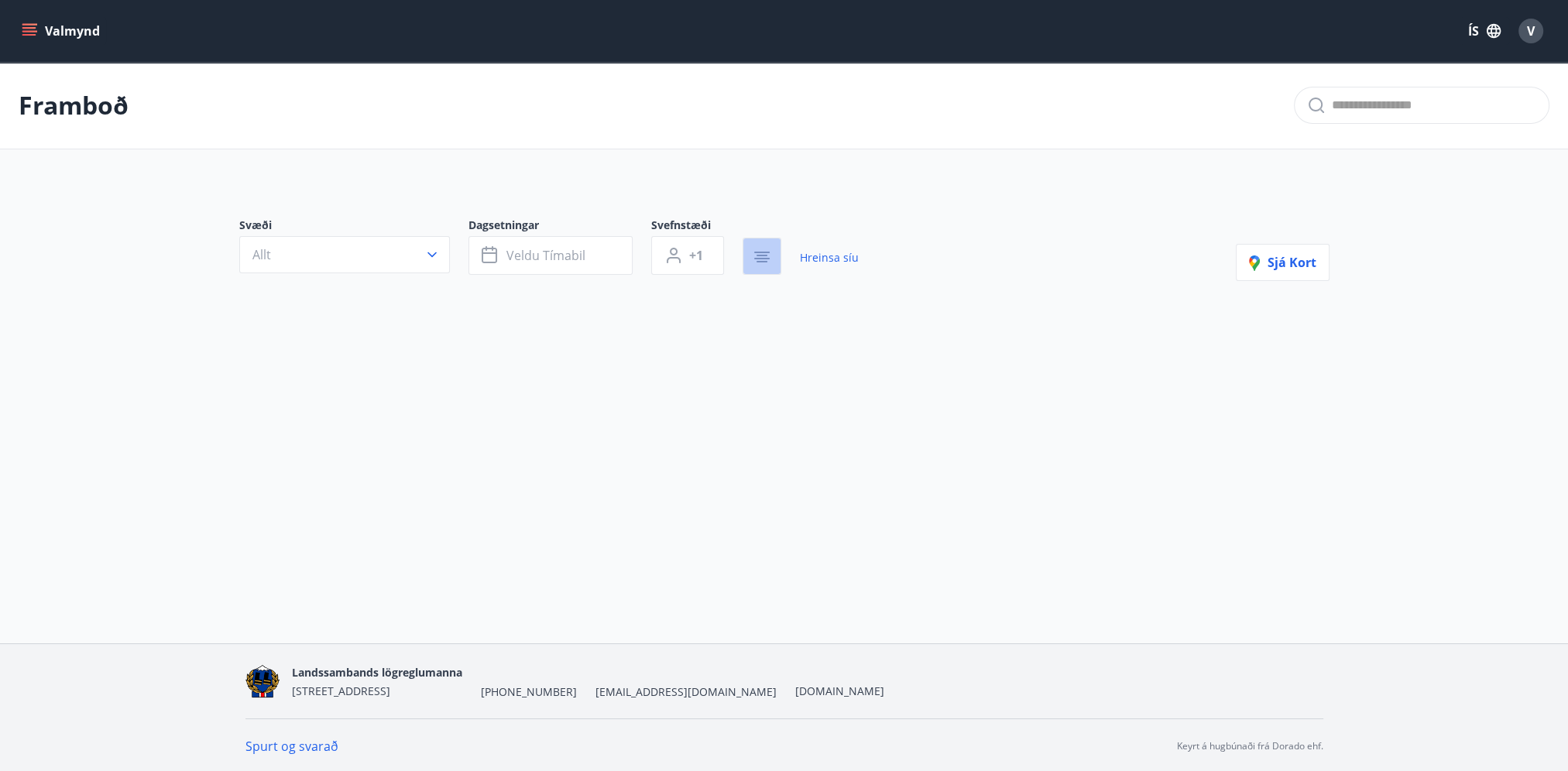
click at [761, 258] on icon "button" at bounding box center [761, 257] width 18 height 18
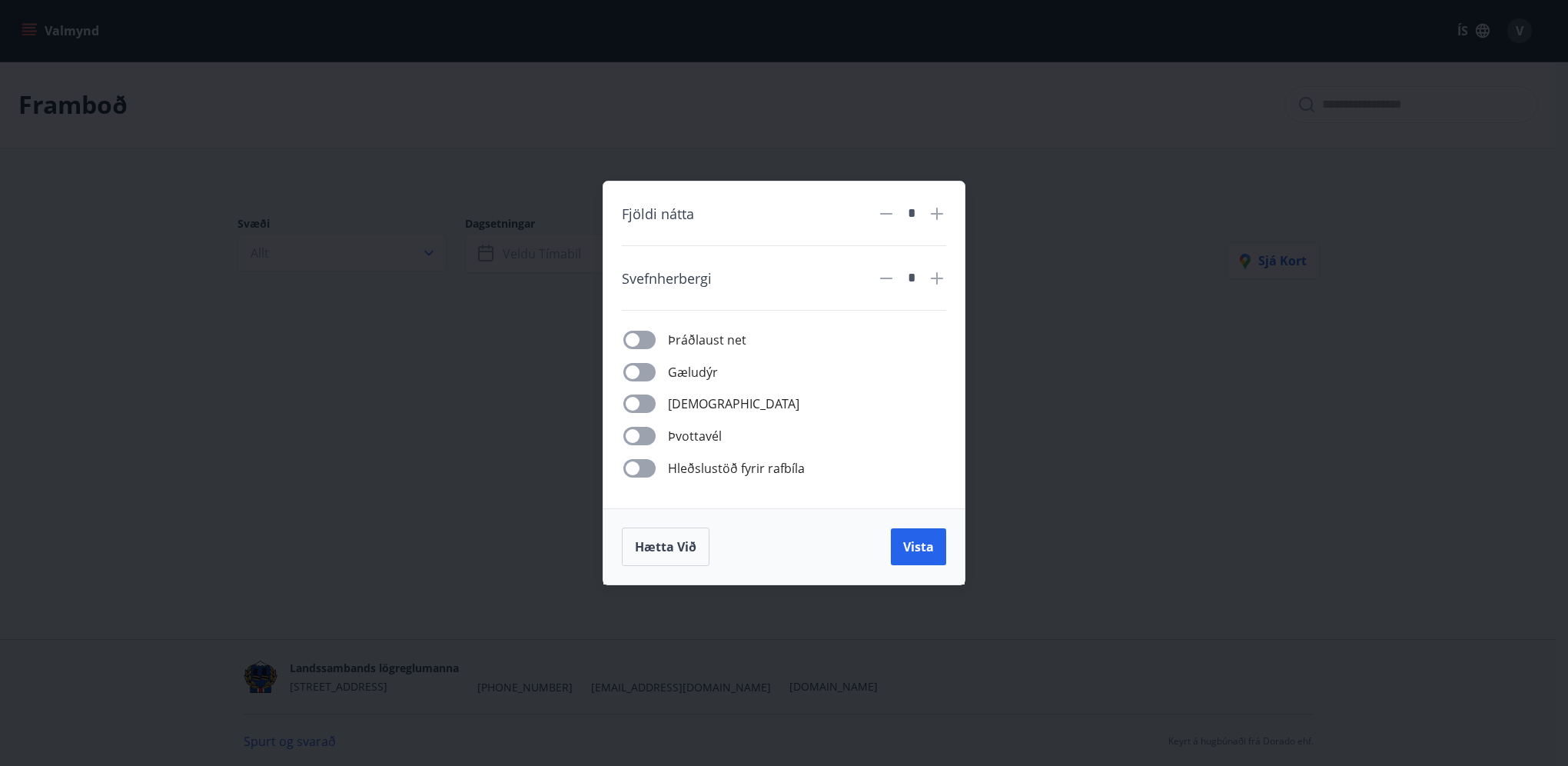
click at [947, 212] on div "Fjöldi nátta * Svefnherbergi * Þráðlaust net Gæludýr Þurrkari Þvottavél Hleðslu…" at bounding box center [783, 345] width 361 height 326
click at [939, 216] on icon at bounding box center [936, 213] width 18 height 18
click at [669, 551] on span "Hætta við" at bounding box center [665, 547] width 61 height 17
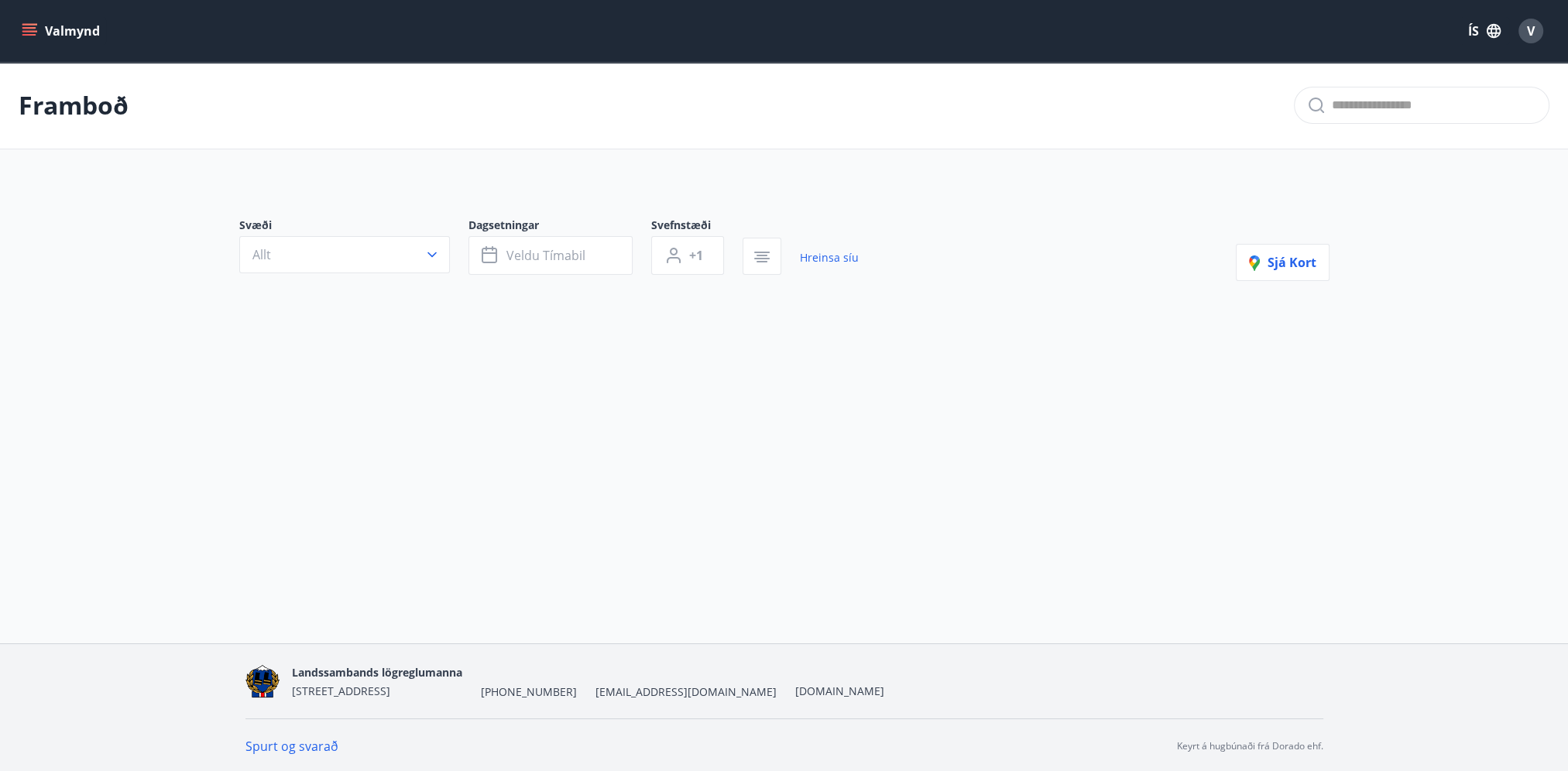
drag, startPoint x: 752, startPoint y: 392, endPoint x: 795, endPoint y: 319, distance: 84.7
click at [761, 387] on div "Framboð Svæði Allt Dagsetningar Veldu tímabil Svefnstæði +1 Hreinsa síu Sjá kort" at bounding box center [784, 245] width 1568 height 368
click at [819, 258] on link "Hreinsa síu" at bounding box center [830, 258] width 59 height 34
type input "*"
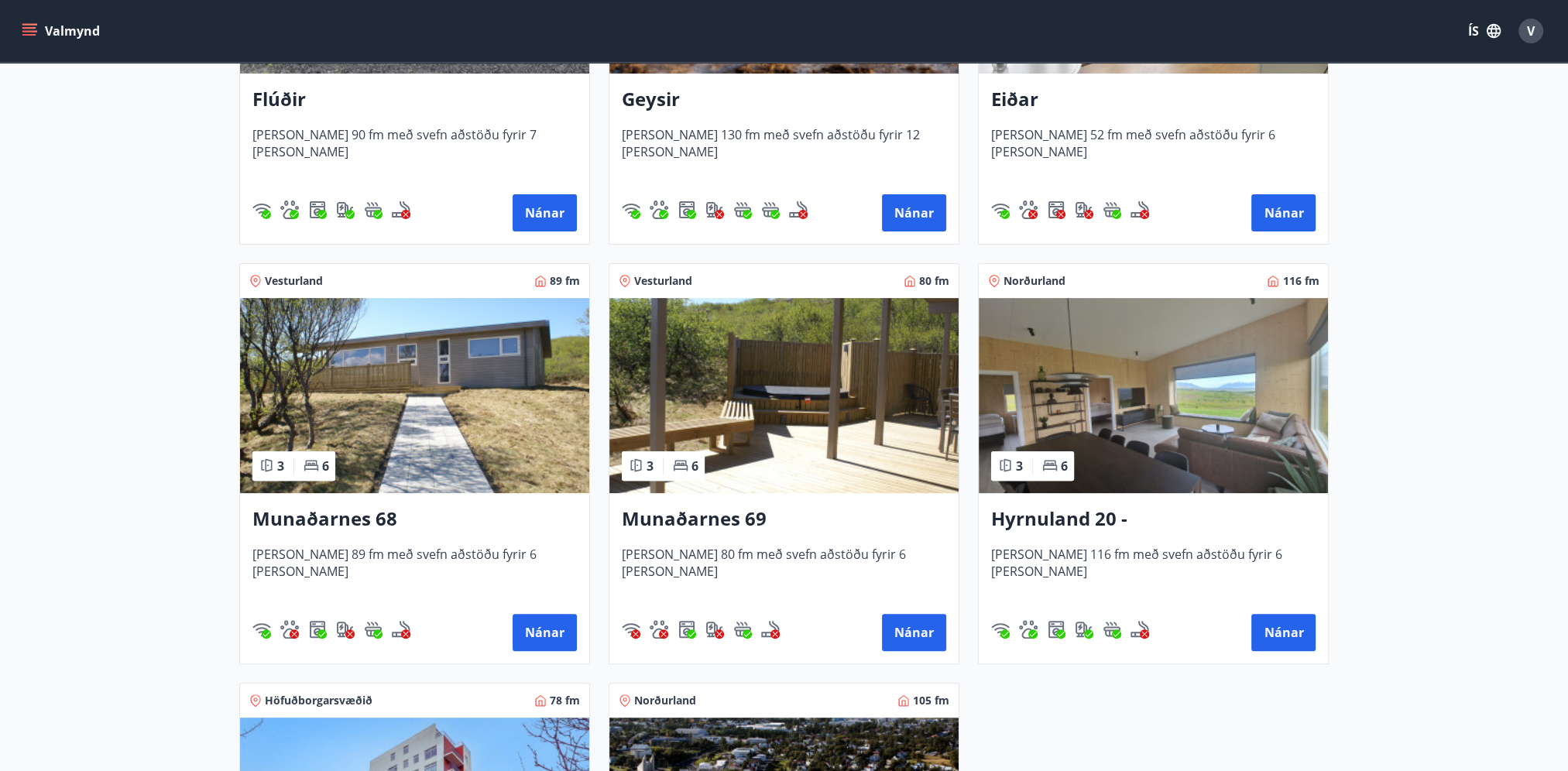
scroll to position [542, 0]
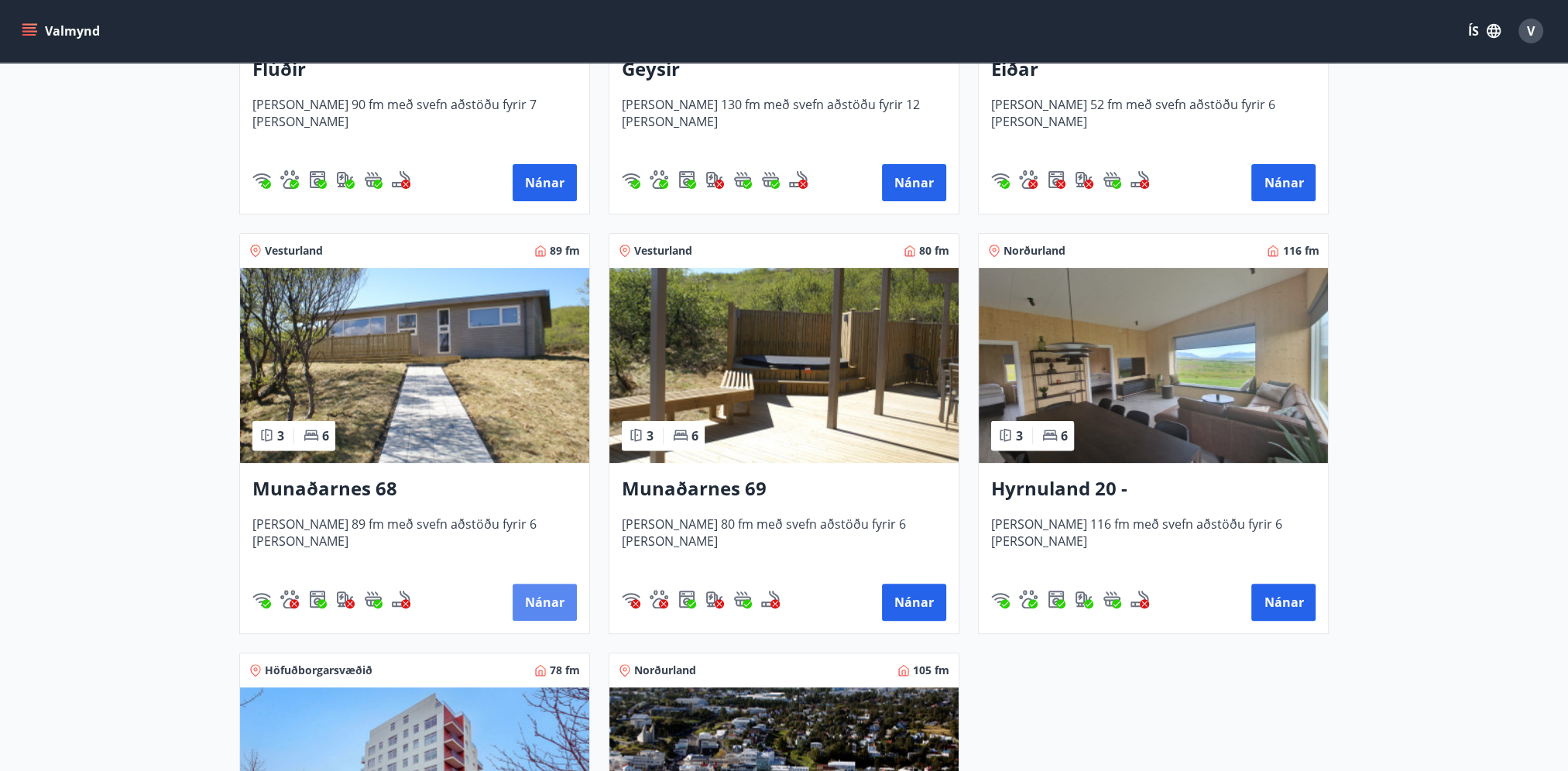
click at [531, 591] on button "Nánar" at bounding box center [545, 602] width 64 height 37
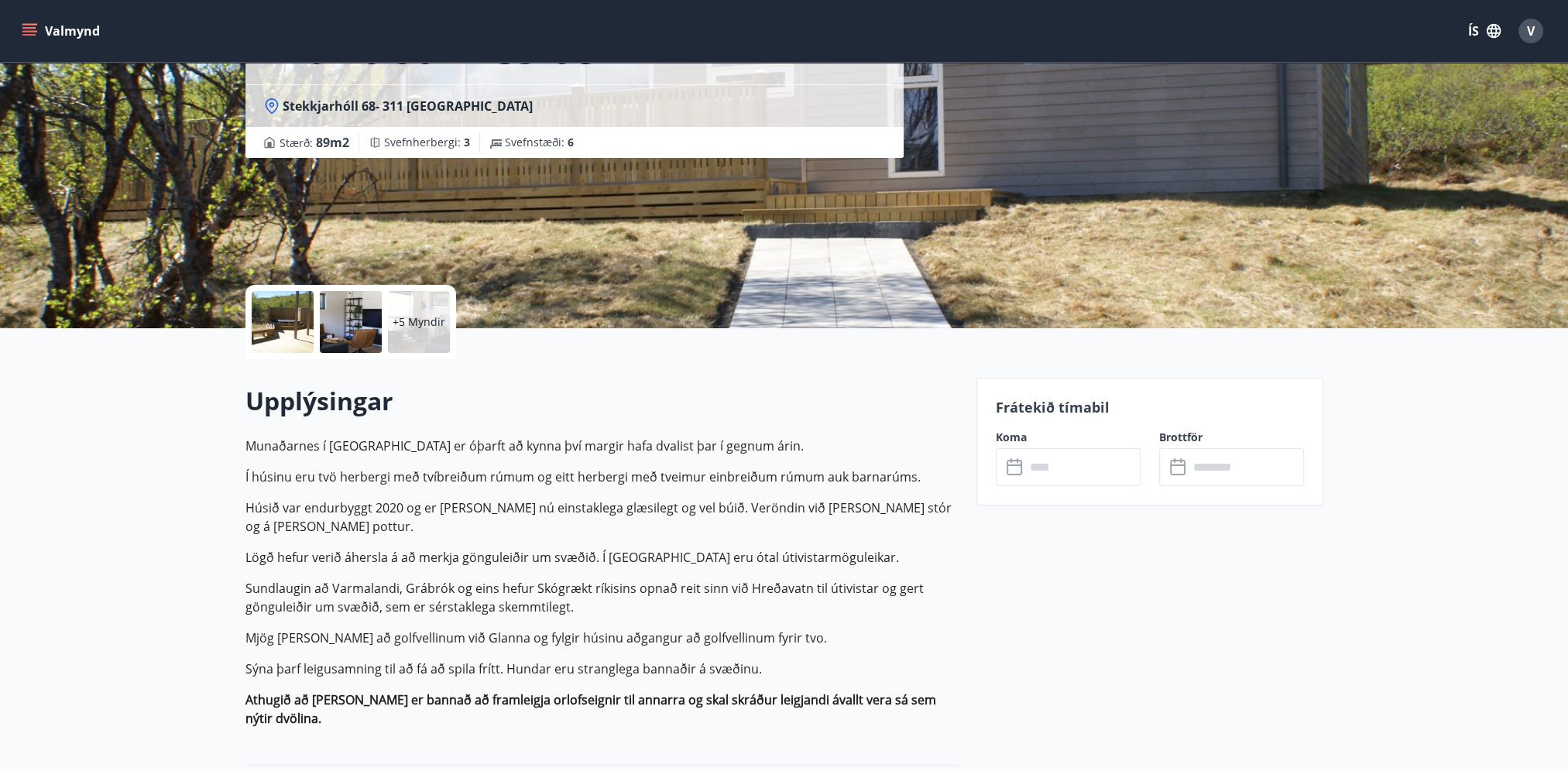
scroll to position [154, 0]
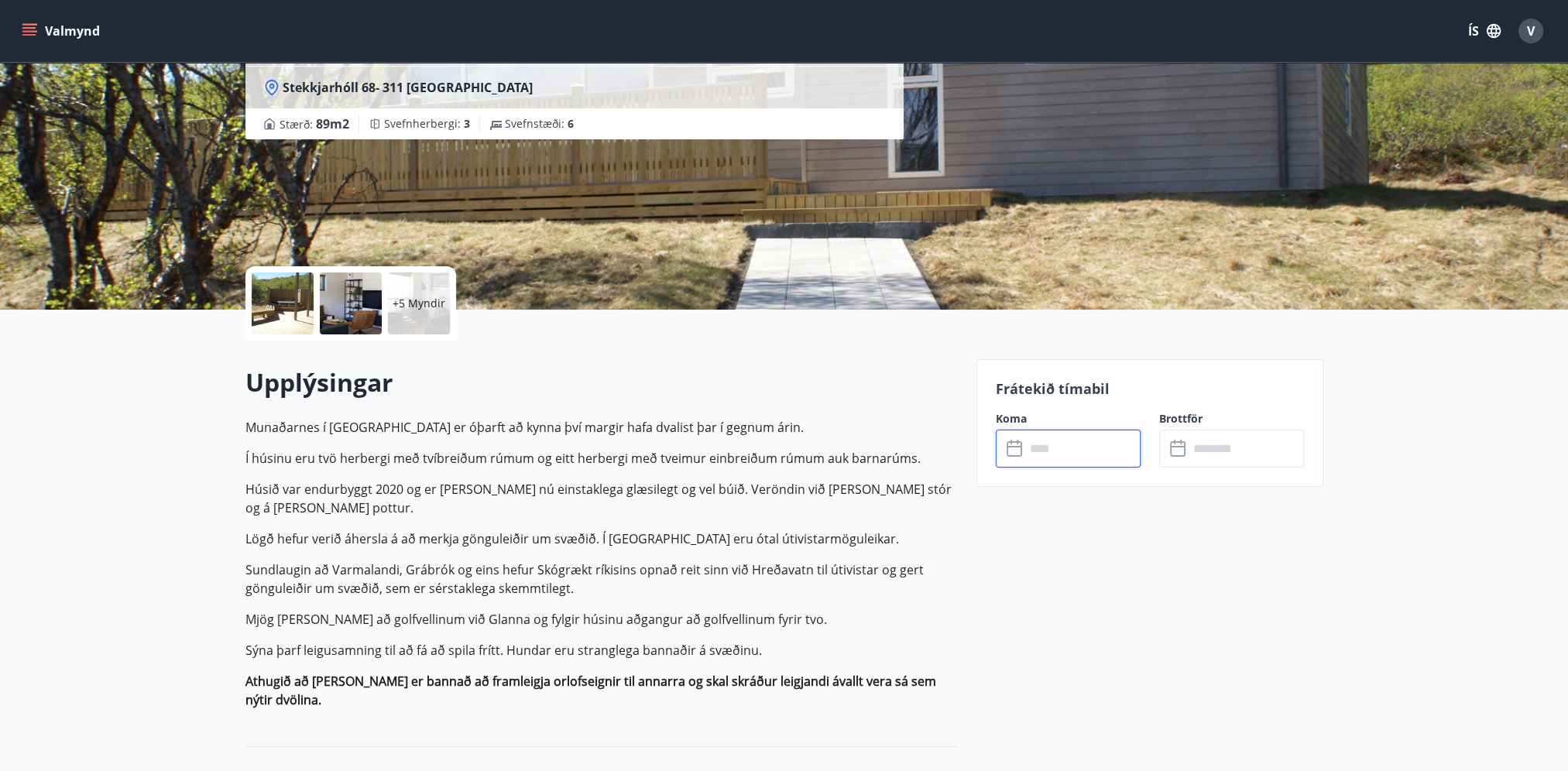
click at [1053, 449] on input "text" at bounding box center [1082, 448] width 115 height 38
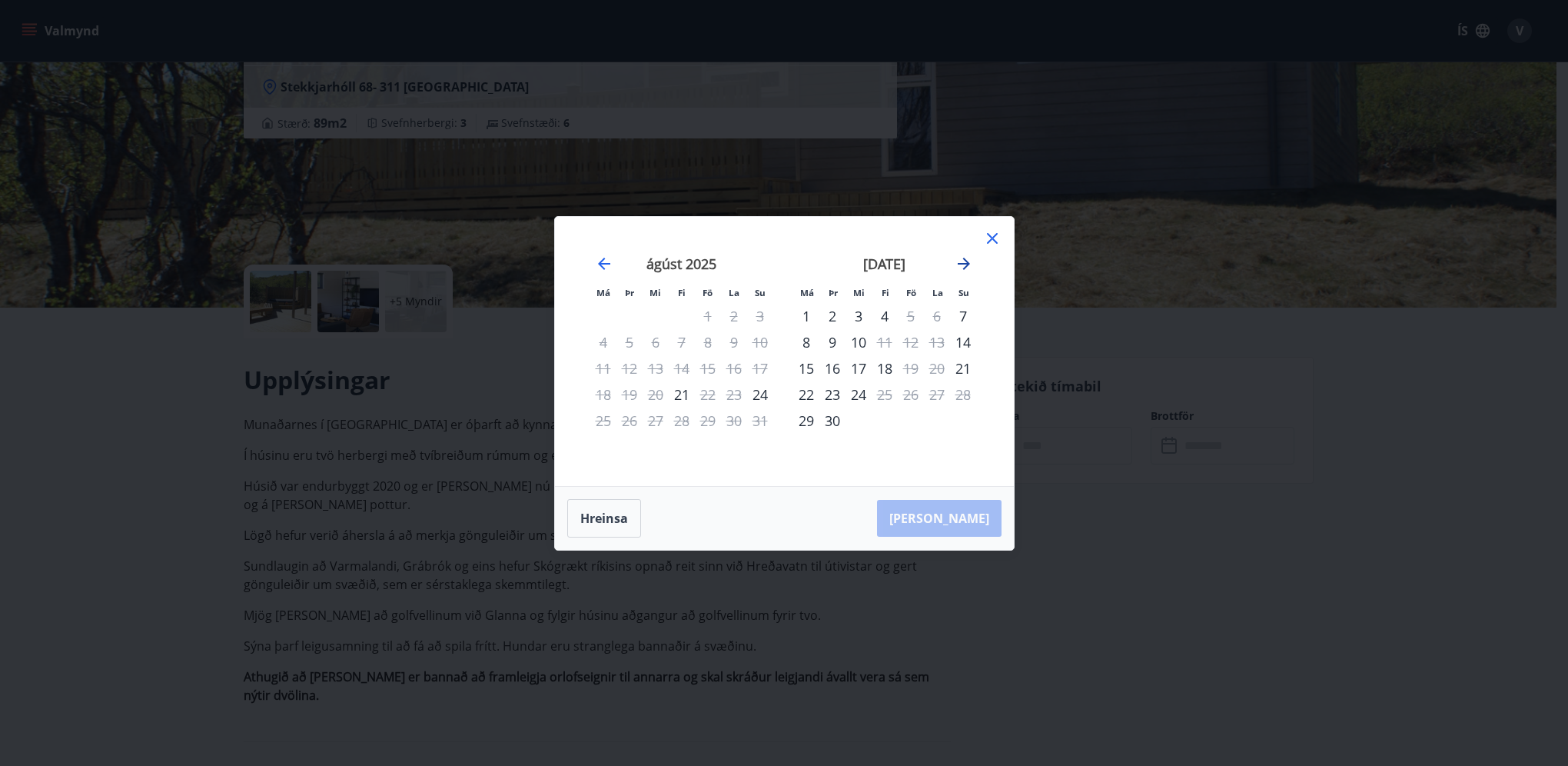
click at [962, 264] on icon "Move forward to switch to the next month." at bounding box center [964, 264] width 12 height 12
click at [709, 343] on div "10" at bounding box center [708, 342] width 26 height 26
click at [600, 526] on button "Hreinsa" at bounding box center [605, 518] width 74 height 39
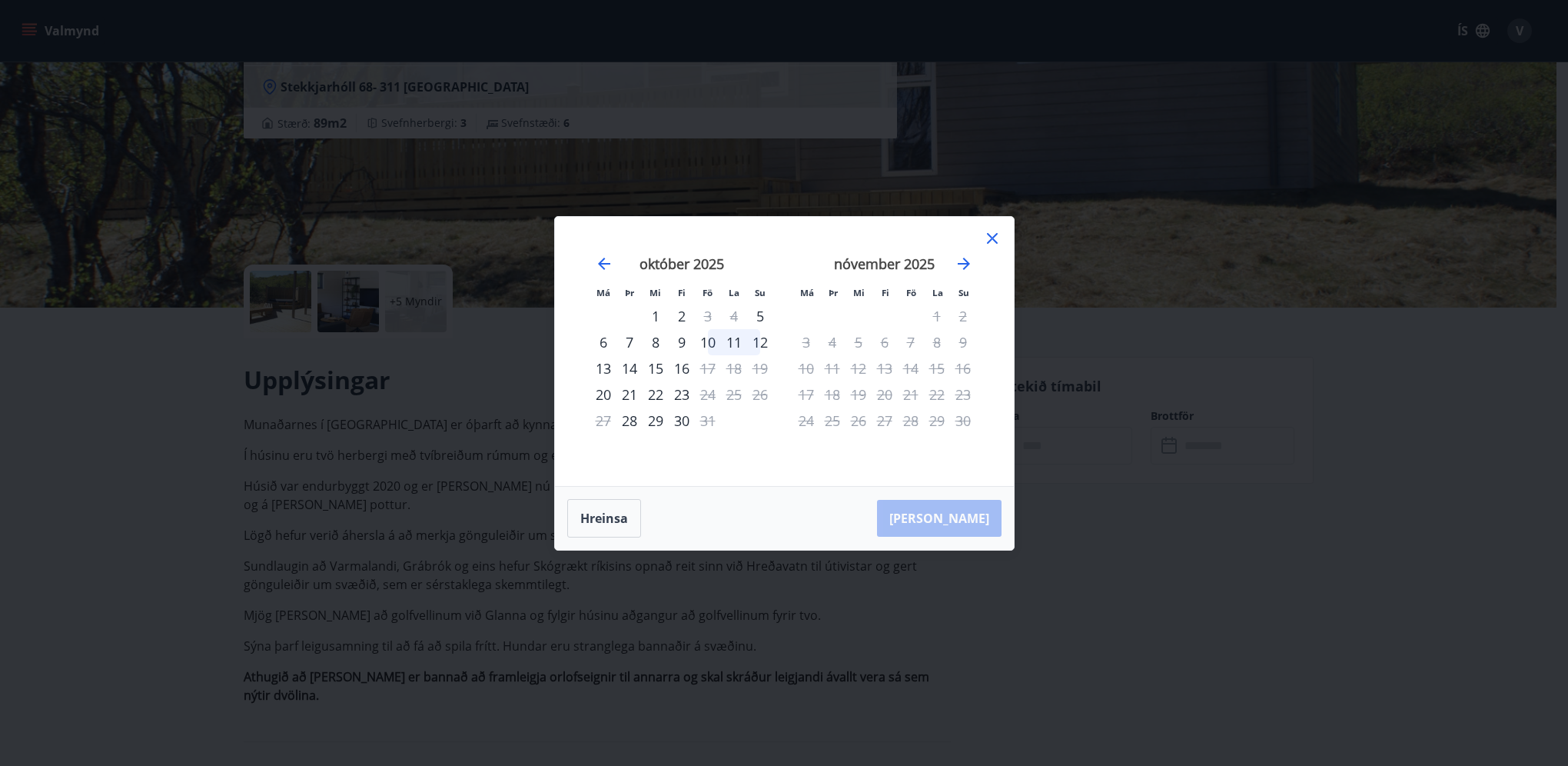
drag, startPoint x: 604, startPoint y: 368, endPoint x: 602, endPoint y: 382, distance: 14.1
click at [604, 368] on div "13" at bounding box center [603, 368] width 26 height 26
click at [609, 529] on button "Hreinsa" at bounding box center [605, 518] width 74 height 39
click at [955, 265] on icon "Move forward to switch to the next month." at bounding box center [963, 263] width 18 height 18
click at [966, 263] on icon "Move forward to switch to the next month." at bounding box center [964, 264] width 12 height 12
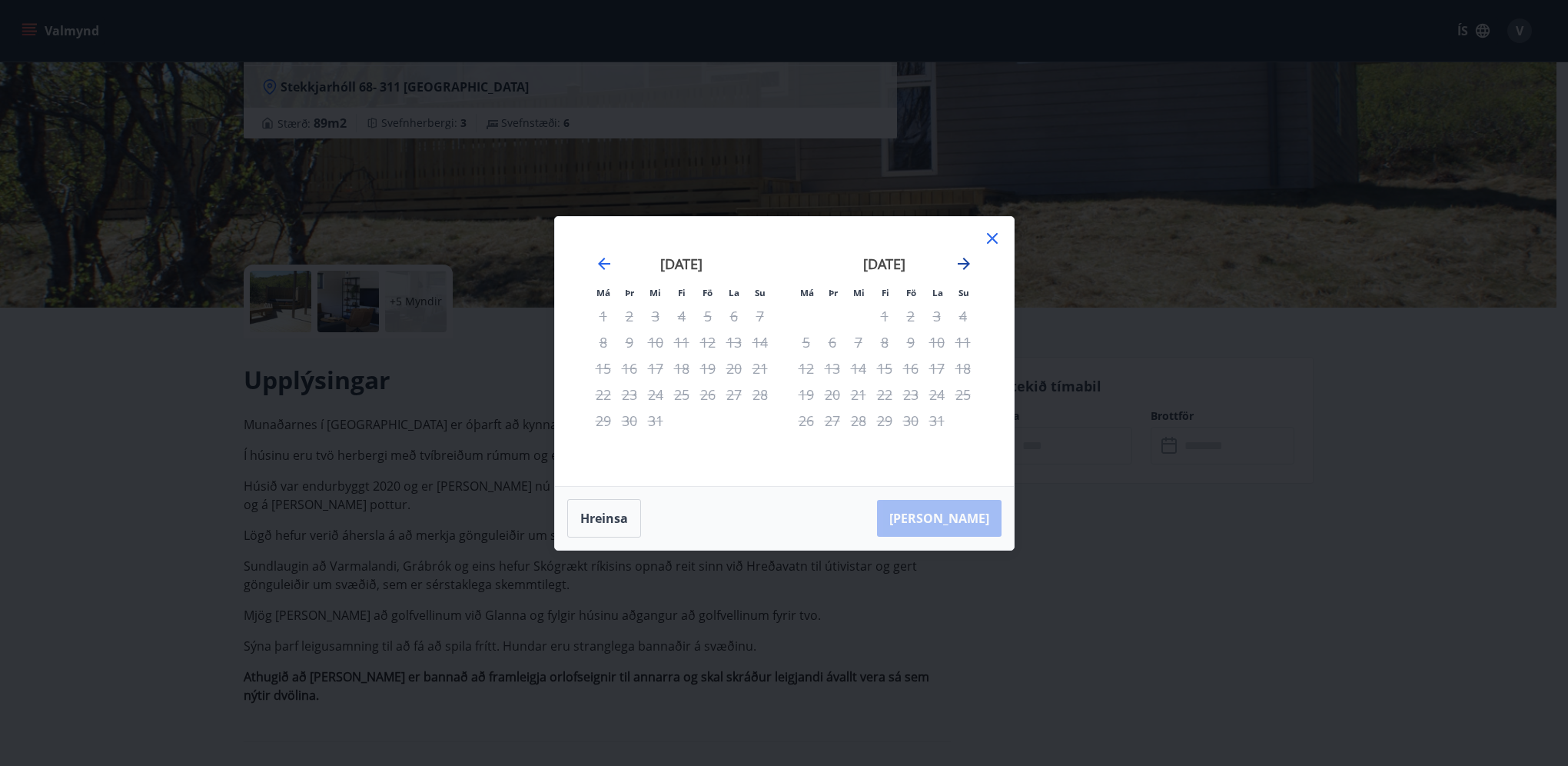
click at [966, 263] on icon "Move forward to switch to the next month." at bounding box center [964, 264] width 12 height 12
click at [987, 243] on icon at bounding box center [992, 238] width 10 height 10
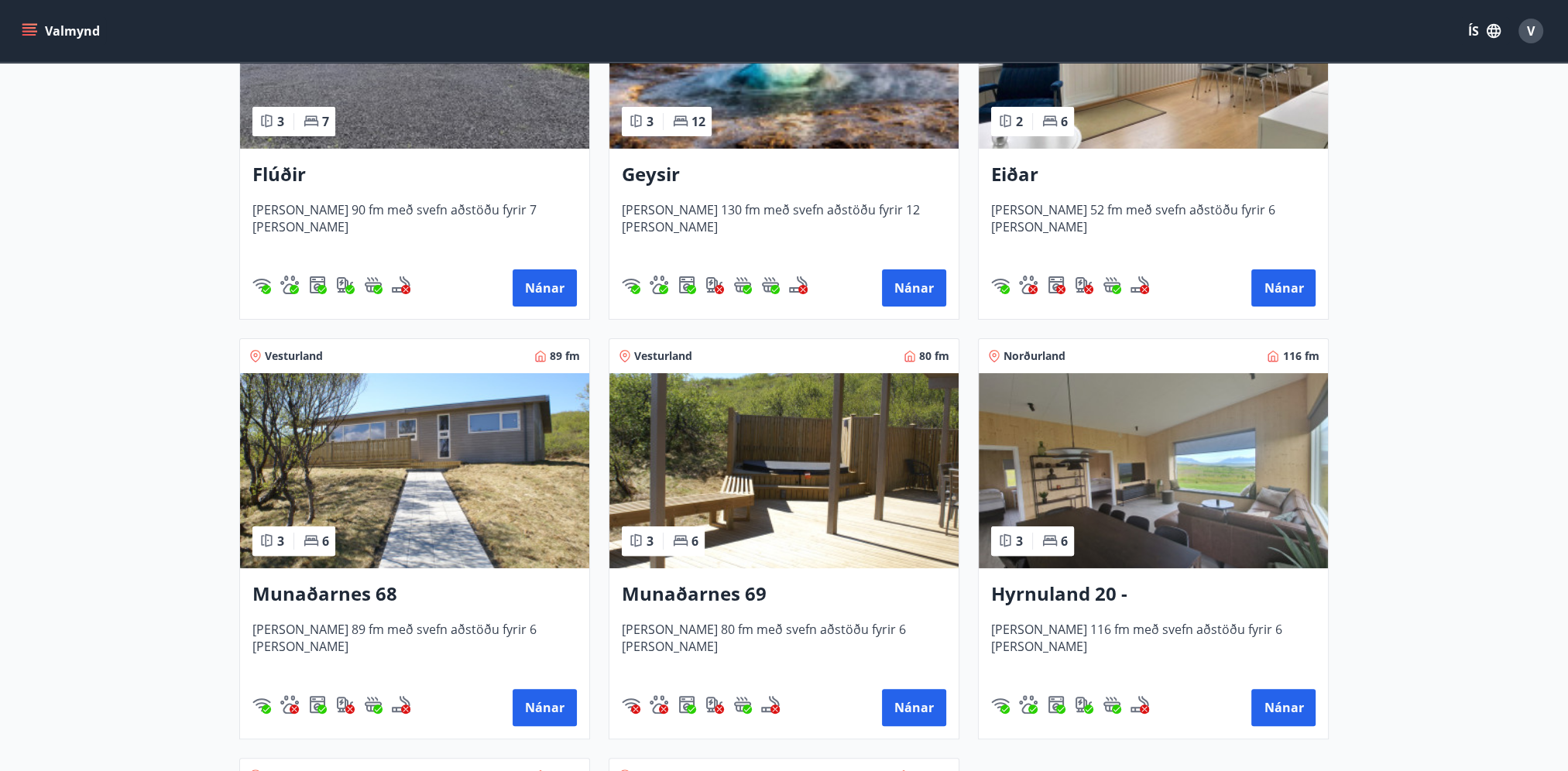
scroll to position [464, 0]
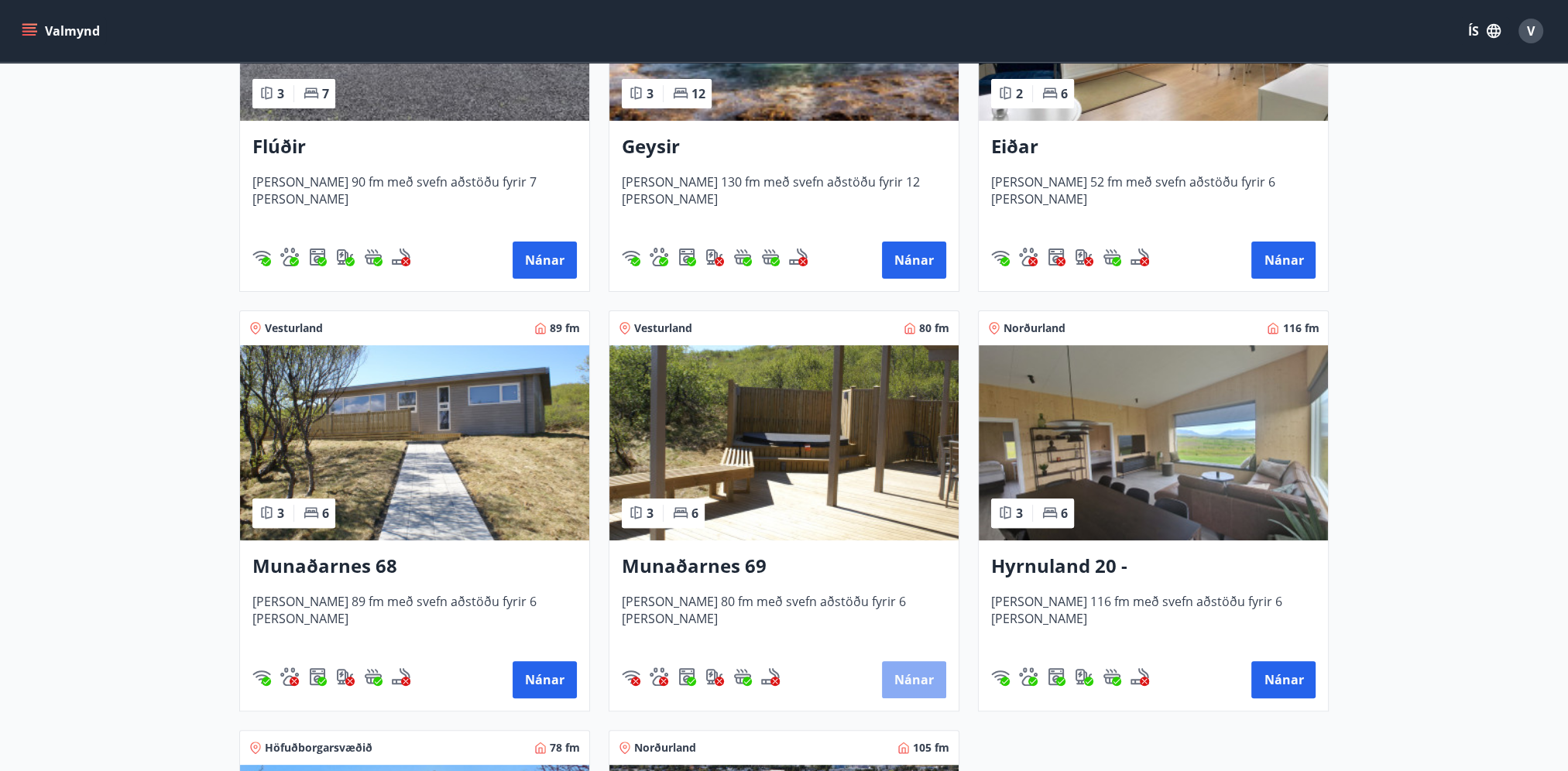
click at [929, 676] on button "Nánar" at bounding box center [914, 679] width 64 height 37
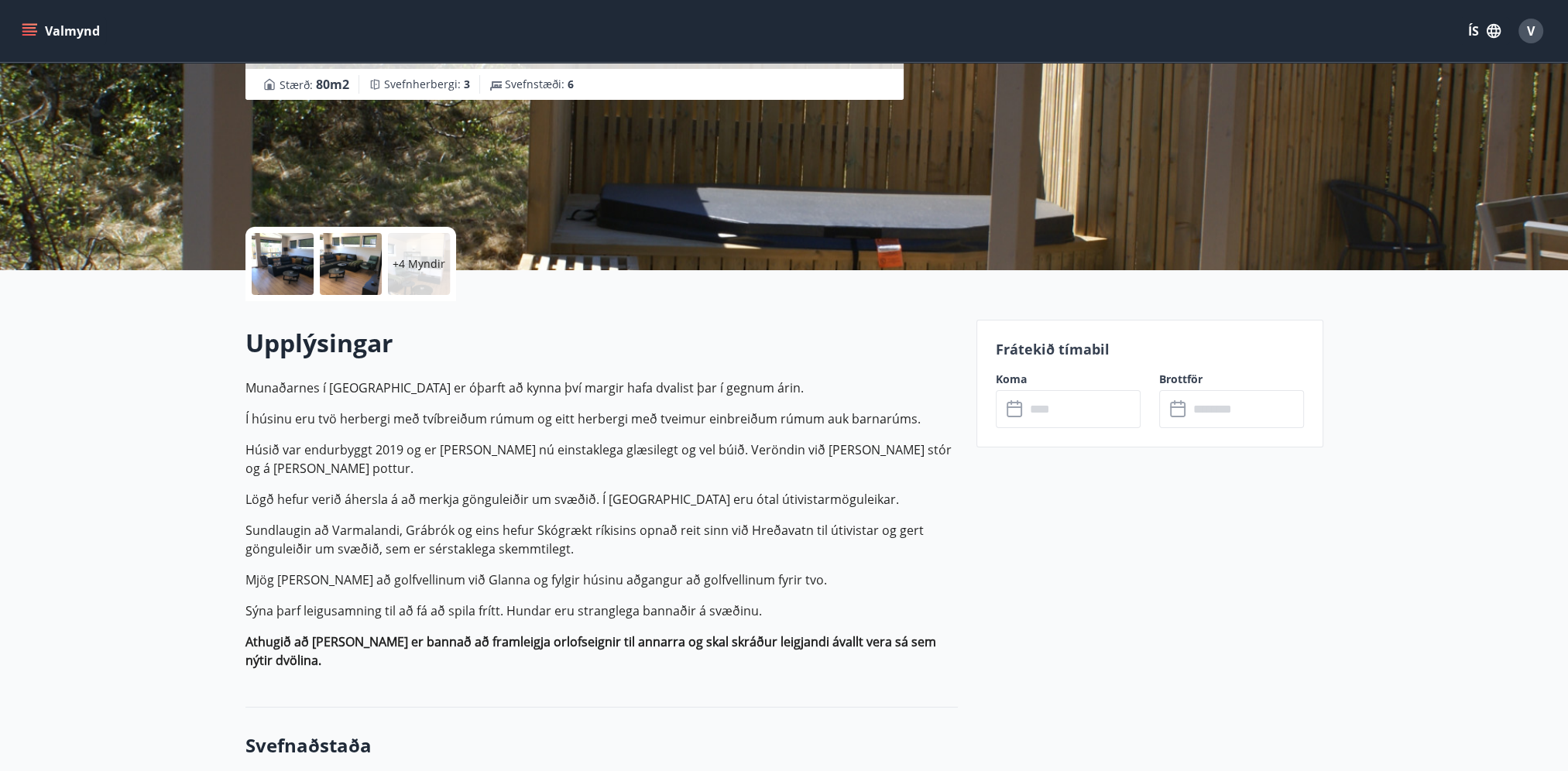
scroll to position [232, 0]
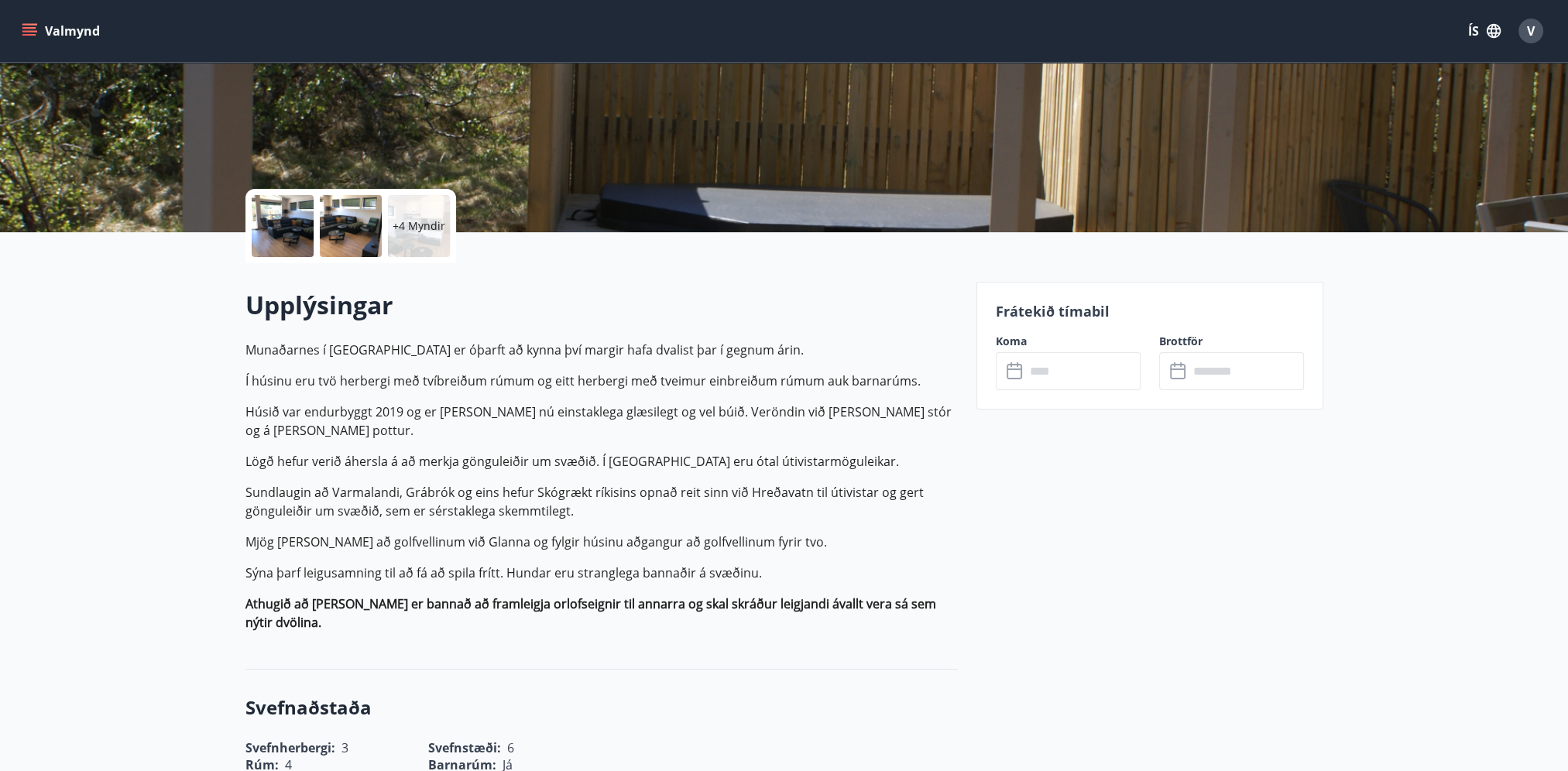
click at [1041, 367] on input "text" at bounding box center [1082, 371] width 115 height 38
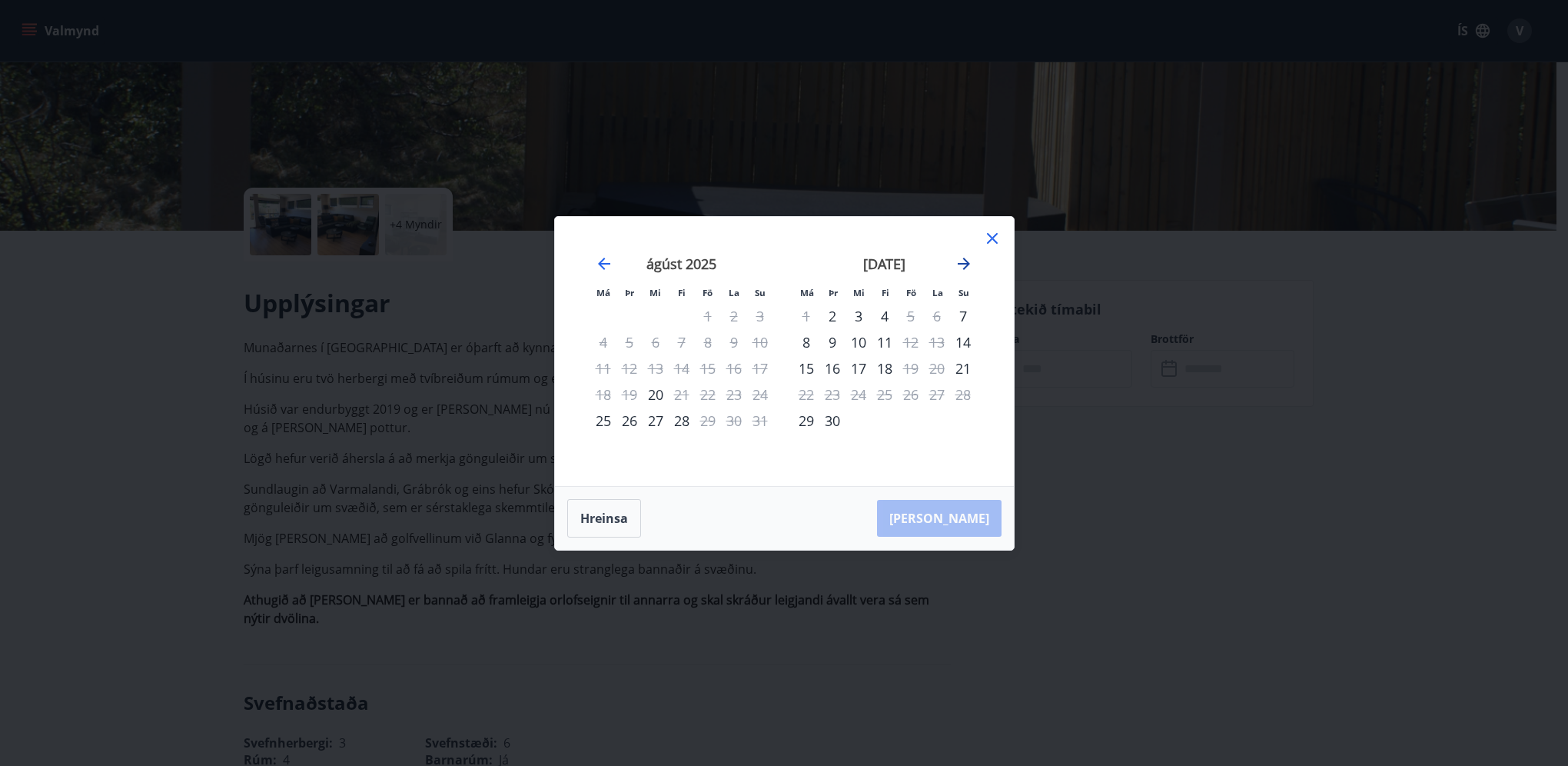
click at [964, 263] on icon "Move forward to switch to the next month." at bounding box center [964, 264] width 12 height 12
click at [964, 262] on icon "Move forward to switch to the next month." at bounding box center [963, 263] width 18 height 18
click at [997, 240] on icon at bounding box center [992, 238] width 18 height 18
